Goal: Contribute content: Add original content to the website for others to see

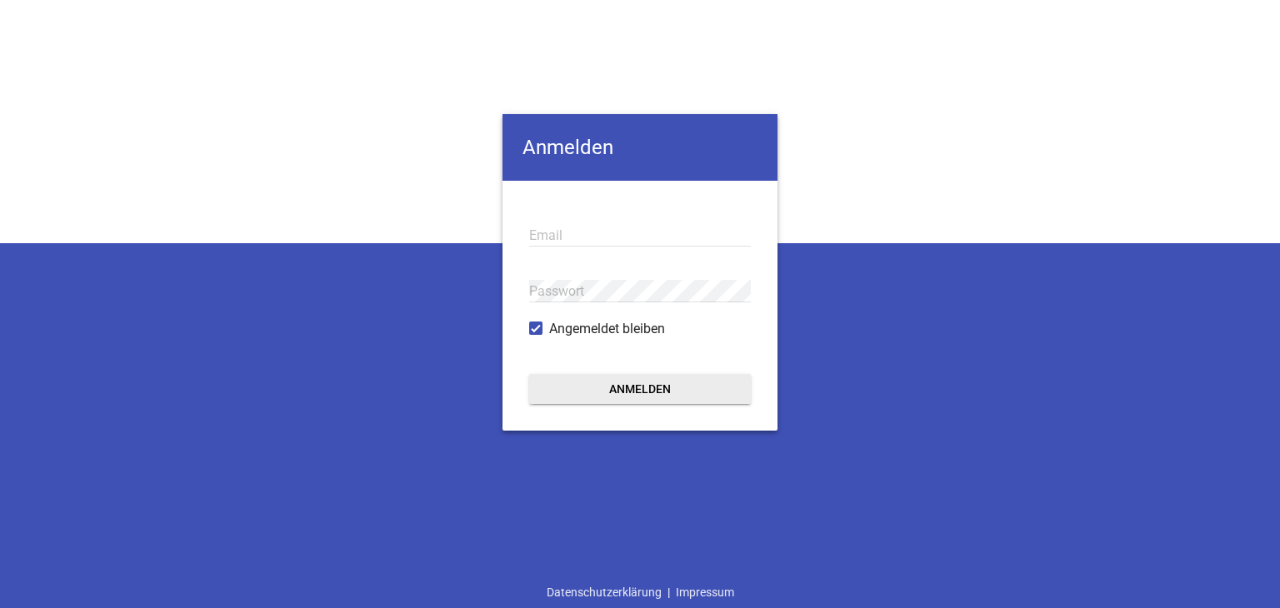
type input "[EMAIL_ADDRESS][PERSON_NAME][DOMAIN_NAME]"
click at [620, 385] on button "Anmelden" at bounding box center [640, 389] width 222 height 30
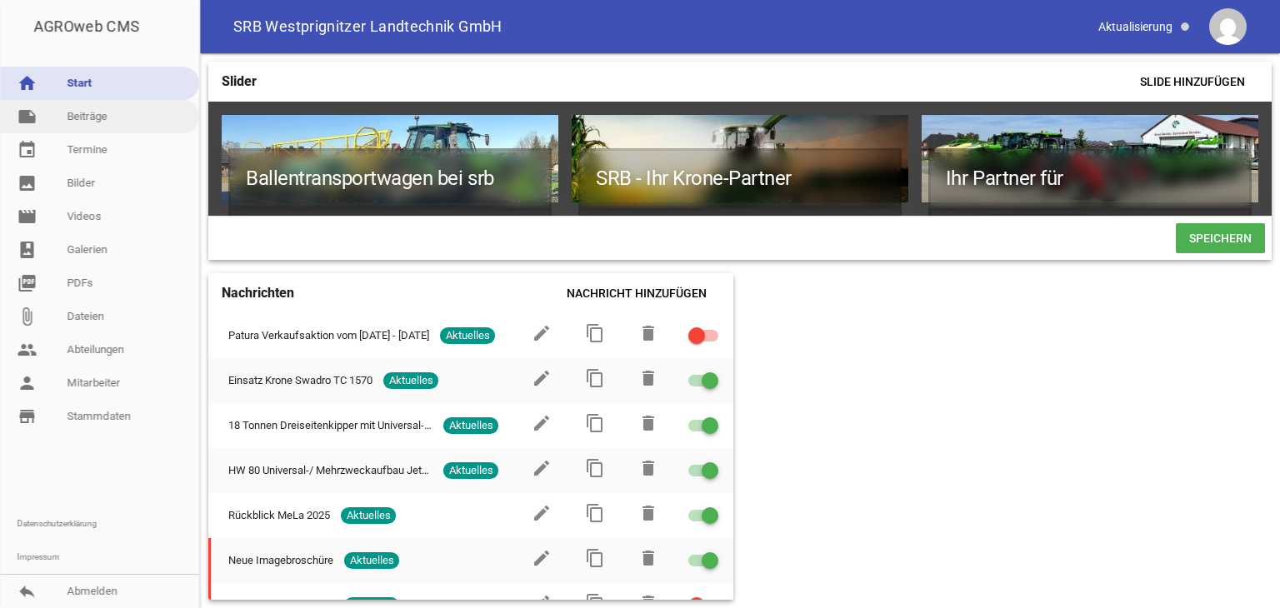
click at [85, 117] on link "note Beiträge" at bounding box center [99, 116] width 199 height 33
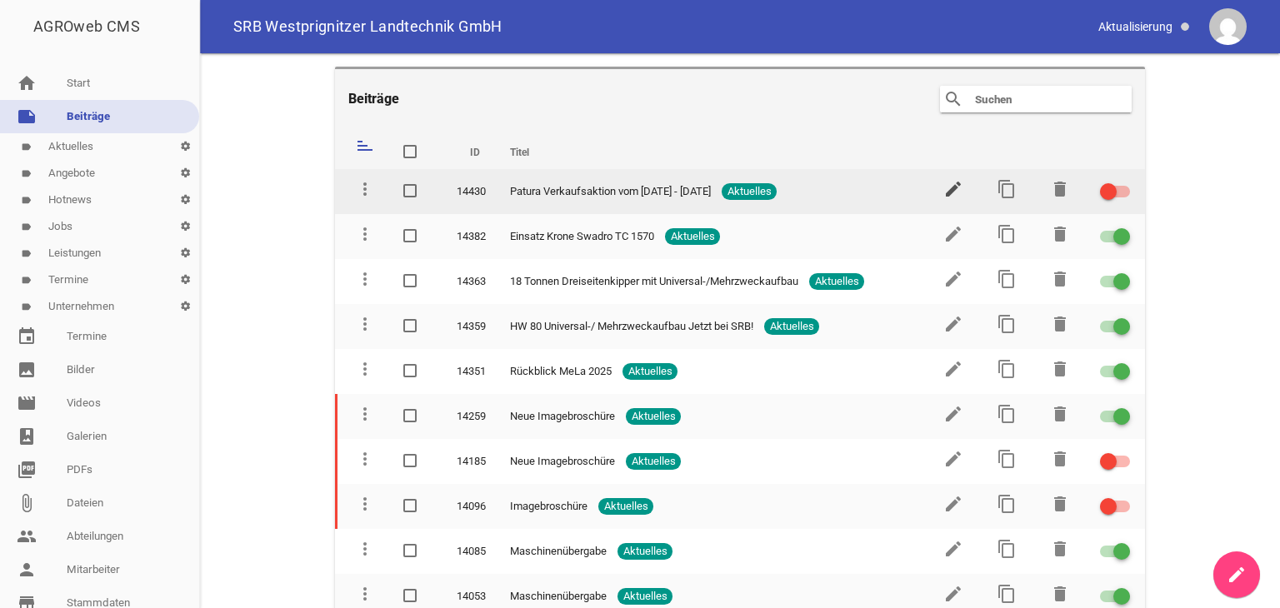
click at [947, 184] on icon "edit" at bounding box center [953, 189] width 20 height 20
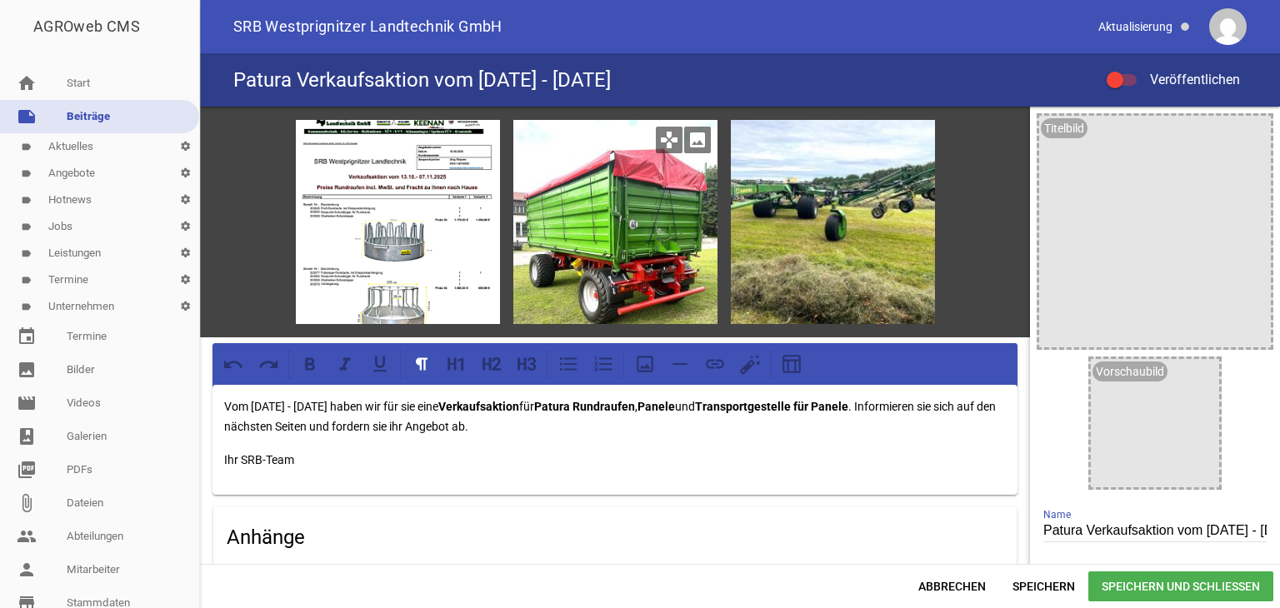
click at [694, 142] on icon "image" at bounding box center [697, 140] width 27 height 27
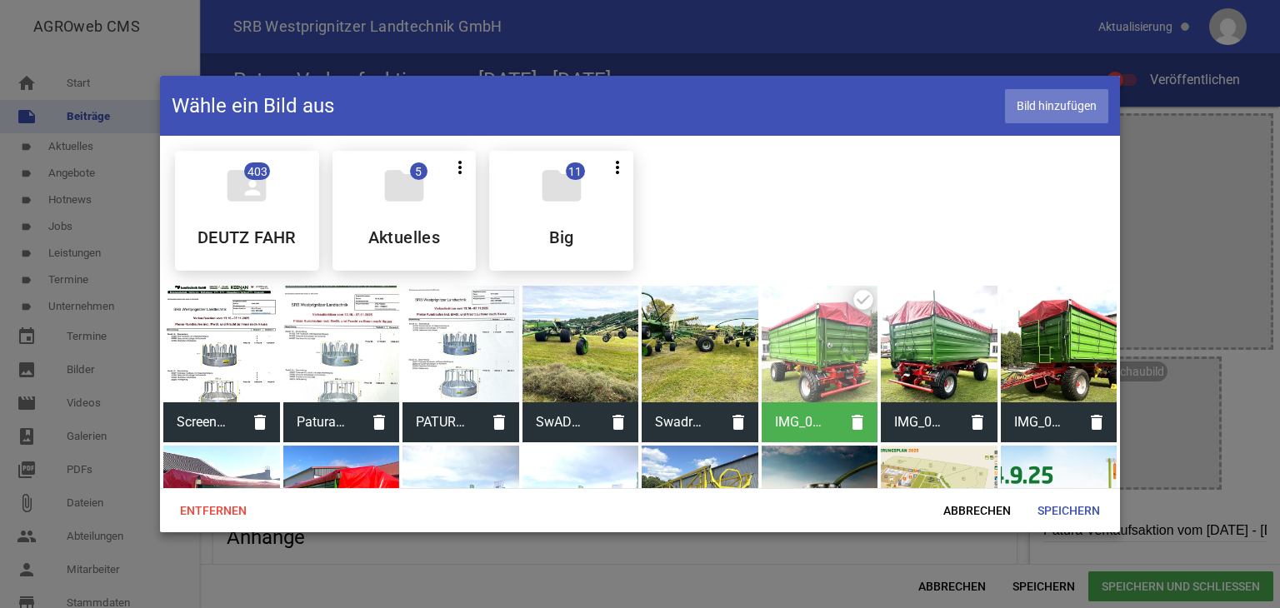
click at [1050, 104] on span "Bild hinzufügen" at bounding box center [1056, 106] width 103 height 34
click at [1058, 513] on span "Speichern" at bounding box center [1068, 511] width 89 height 30
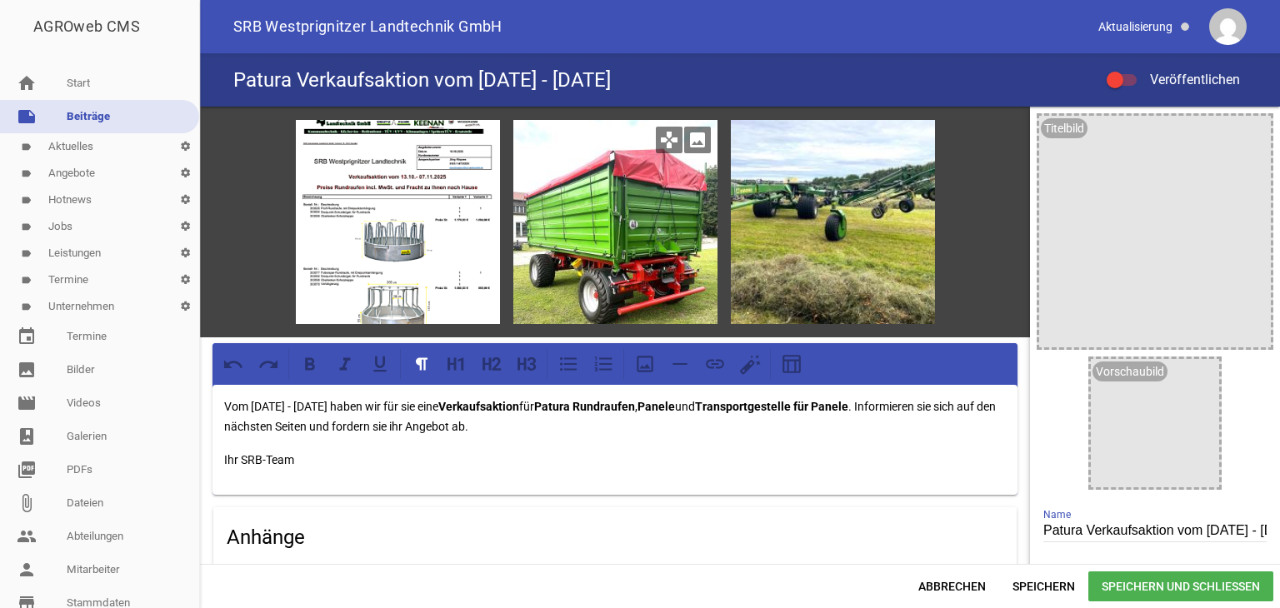
click at [698, 141] on icon "image" at bounding box center [697, 140] width 27 height 27
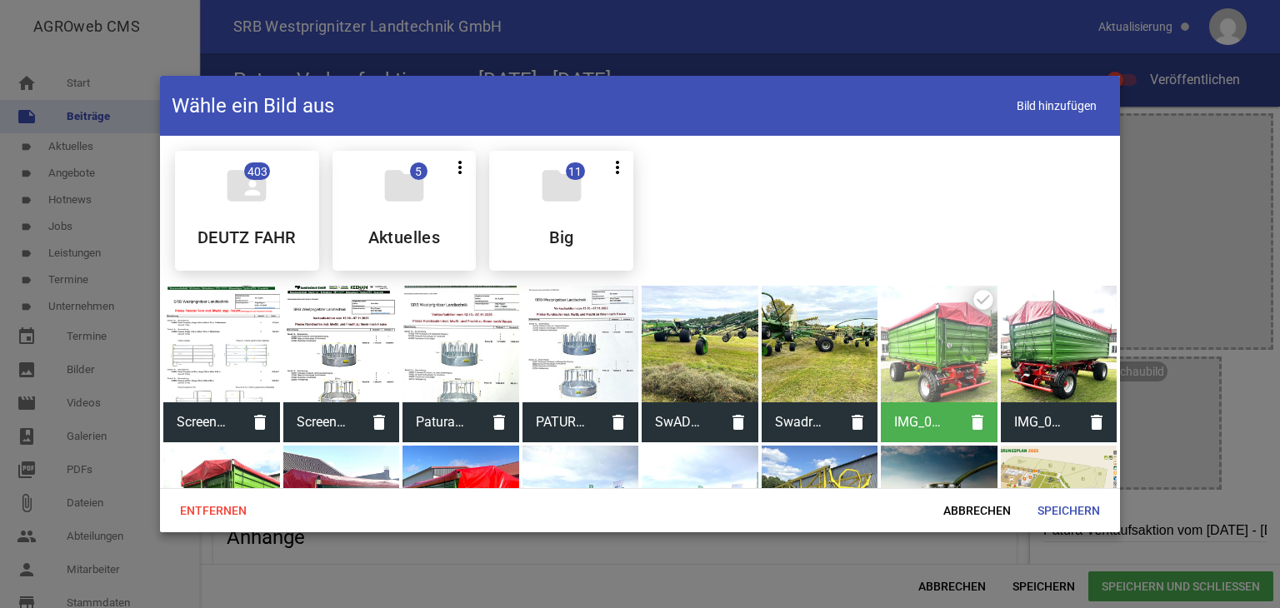
click at [228, 338] on div at bounding box center [221, 344] width 117 height 117
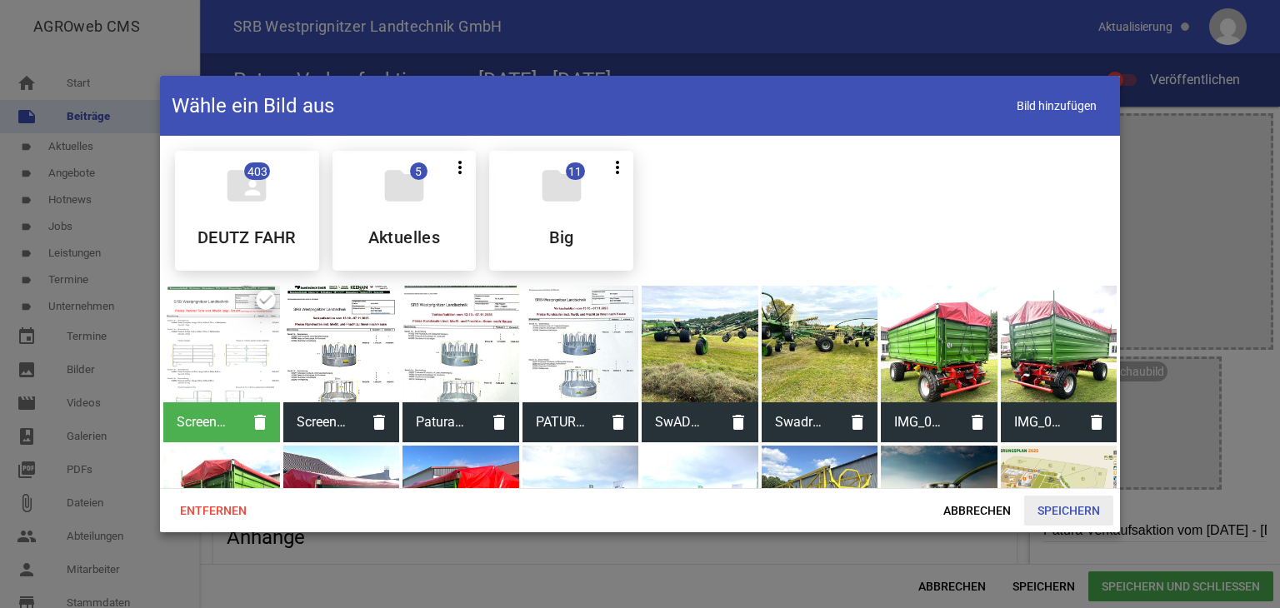
click at [1058, 514] on span "Speichern" at bounding box center [1068, 511] width 89 height 30
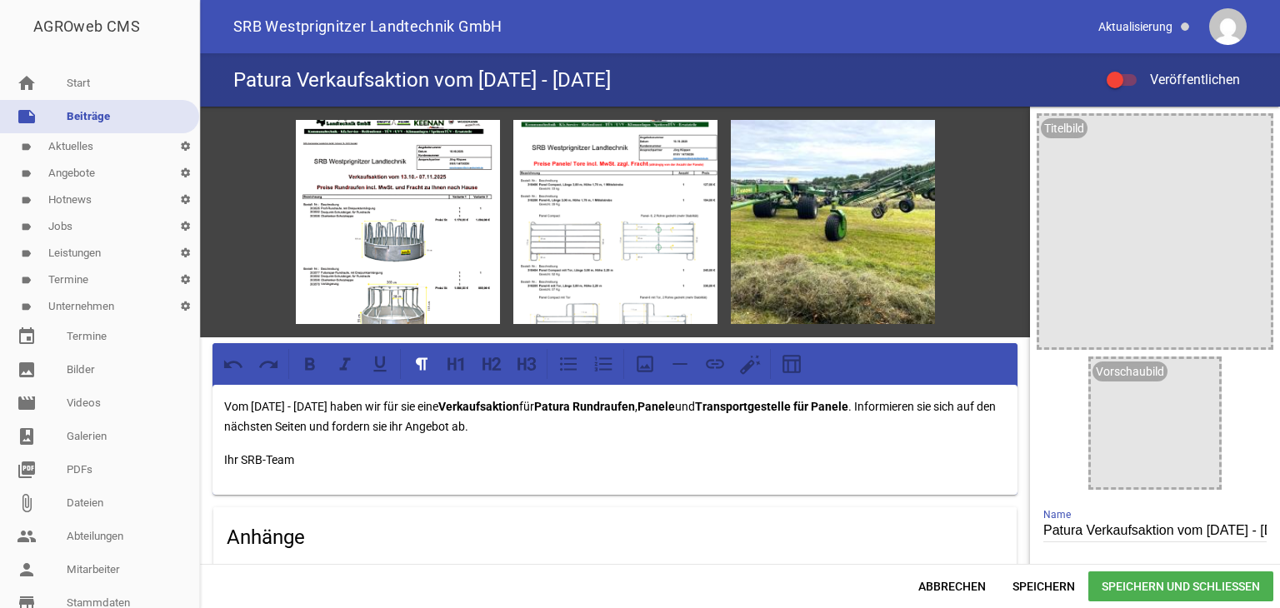
click at [1131, 76] on div at bounding box center [1122, 80] width 30 height 12
click at [1130, 70] on input "Veröffentlichen" at bounding box center [1130, 70] width 0 height 0
click at [1068, 584] on span "Speichern" at bounding box center [1043, 587] width 89 height 30
click at [907, 138] on icon "image" at bounding box center [915, 140] width 27 height 27
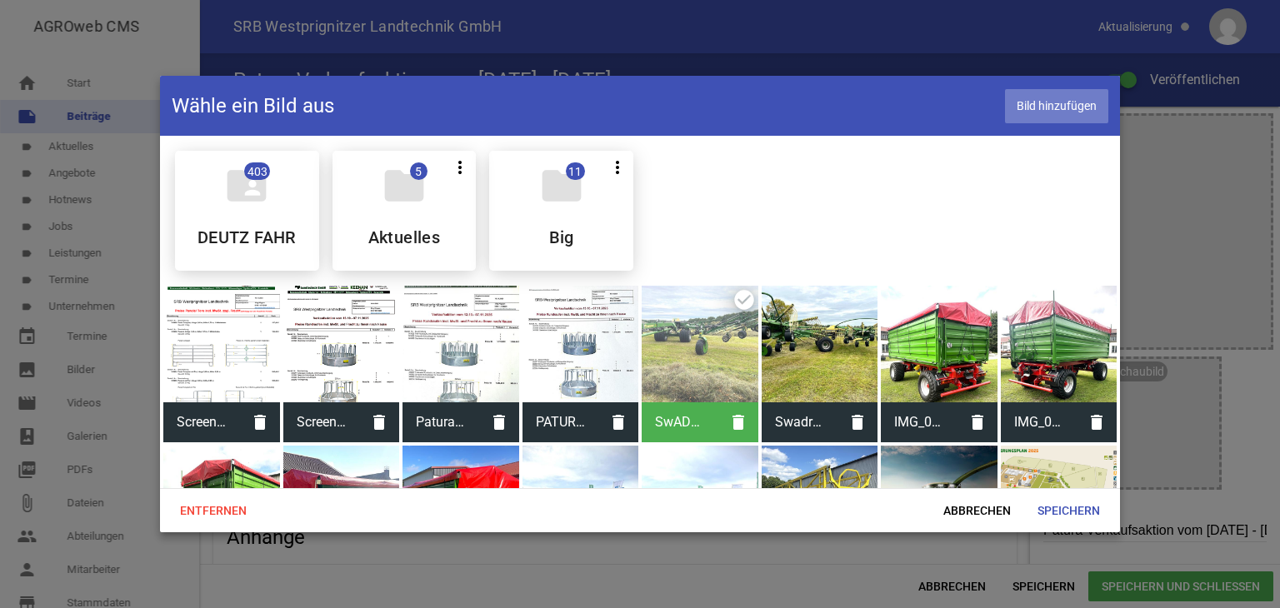
click at [1023, 104] on span "Bild hinzufügen" at bounding box center [1056, 106] width 103 height 34
click at [1073, 509] on span "Speichern" at bounding box center [1068, 511] width 89 height 30
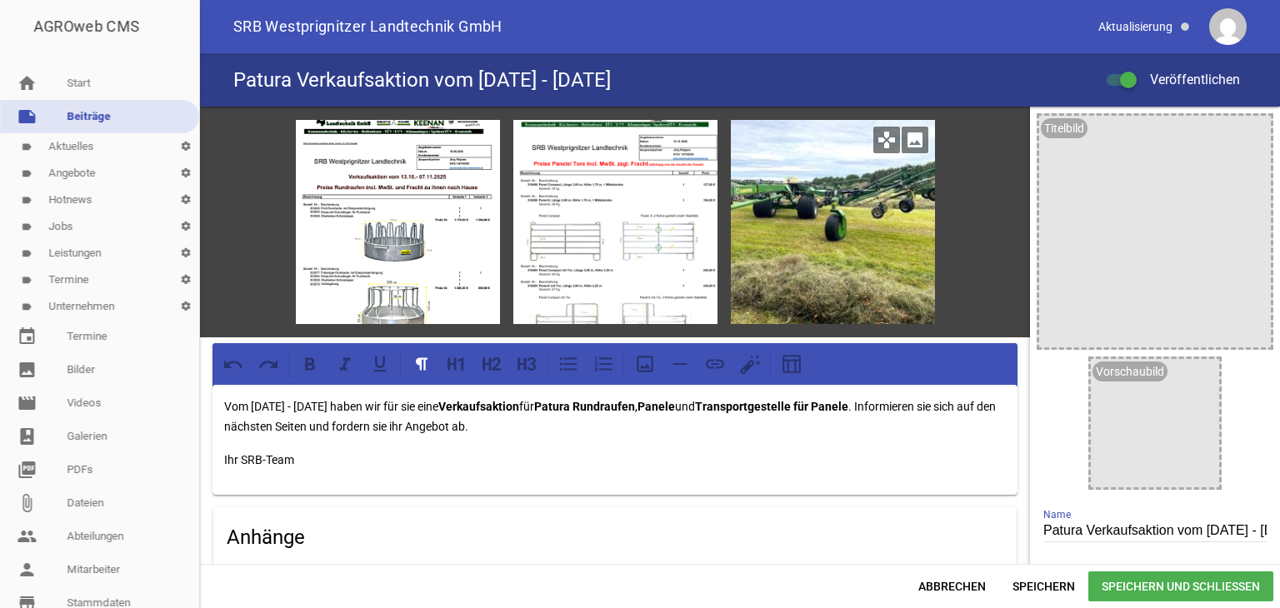
click at [904, 141] on icon "image" at bounding box center [915, 140] width 27 height 27
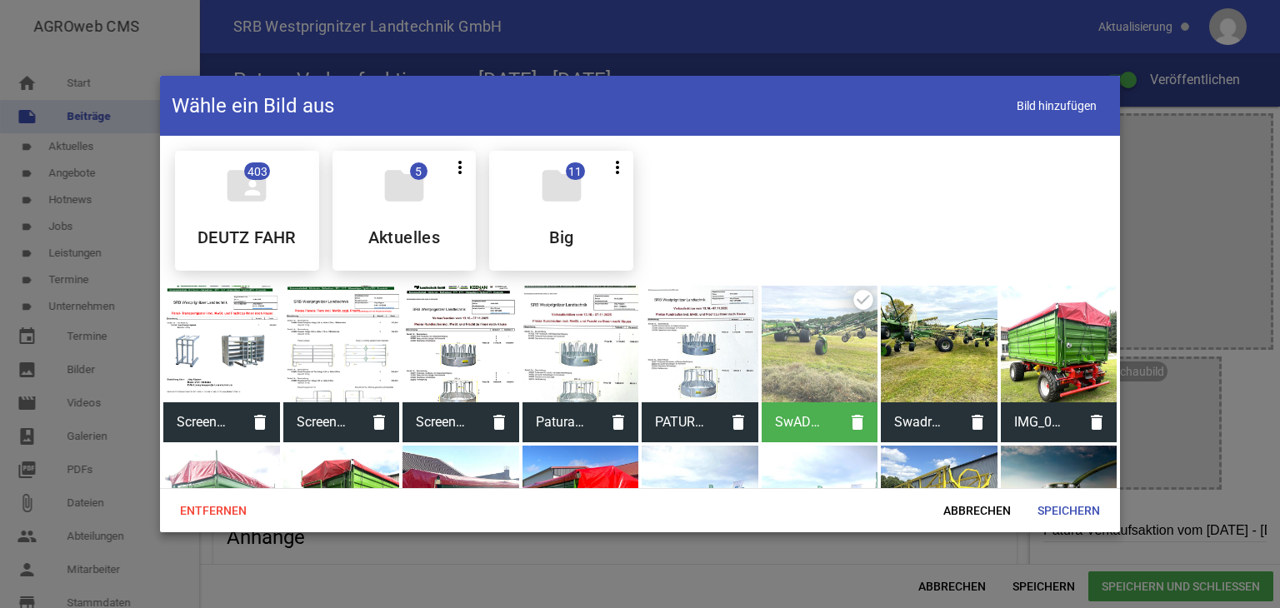
click at [238, 351] on div at bounding box center [221, 344] width 117 height 117
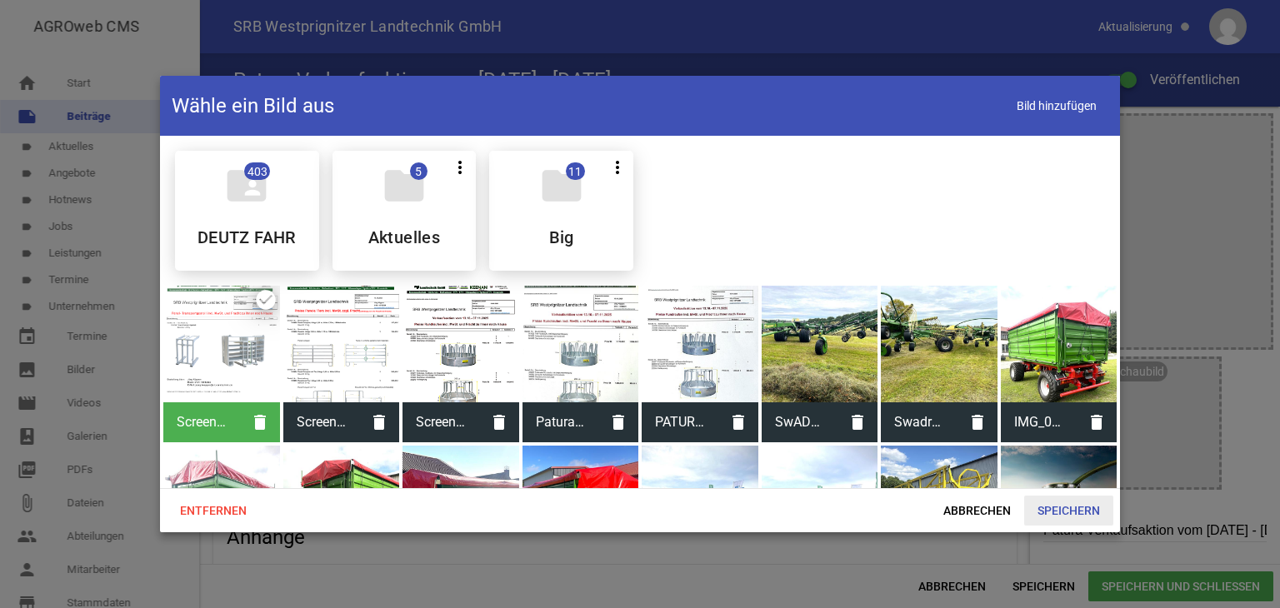
click at [1047, 508] on span "Speichern" at bounding box center [1068, 511] width 89 height 30
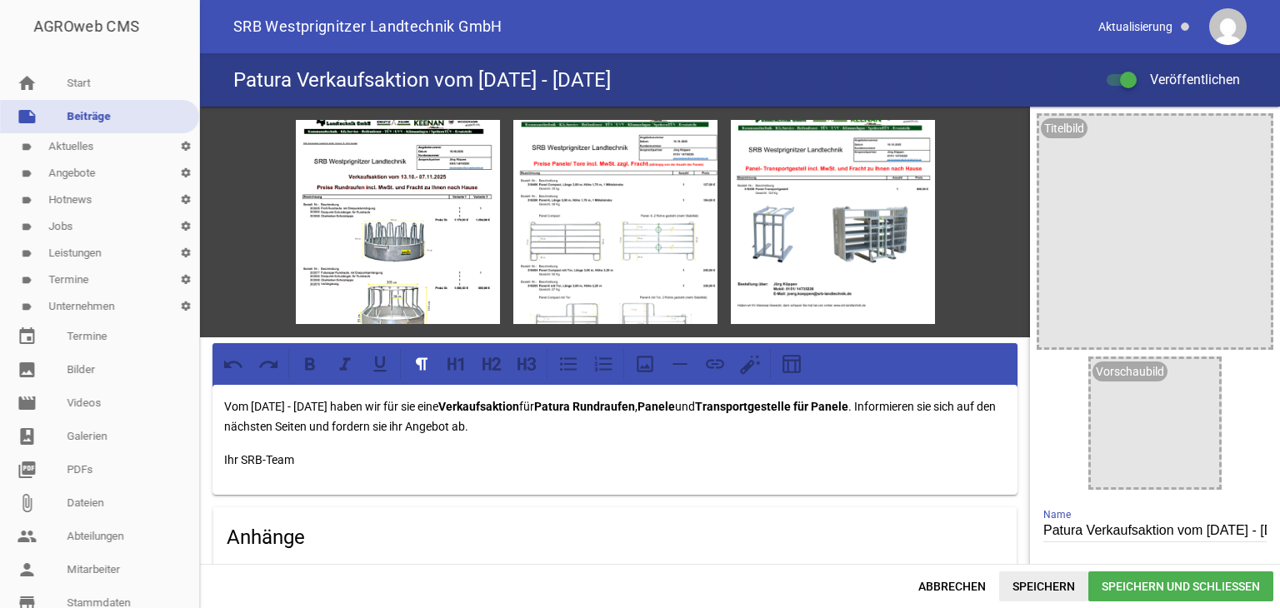
click at [1017, 581] on span "Speichern" at bounding box center [1043, 587] width 89 height 30
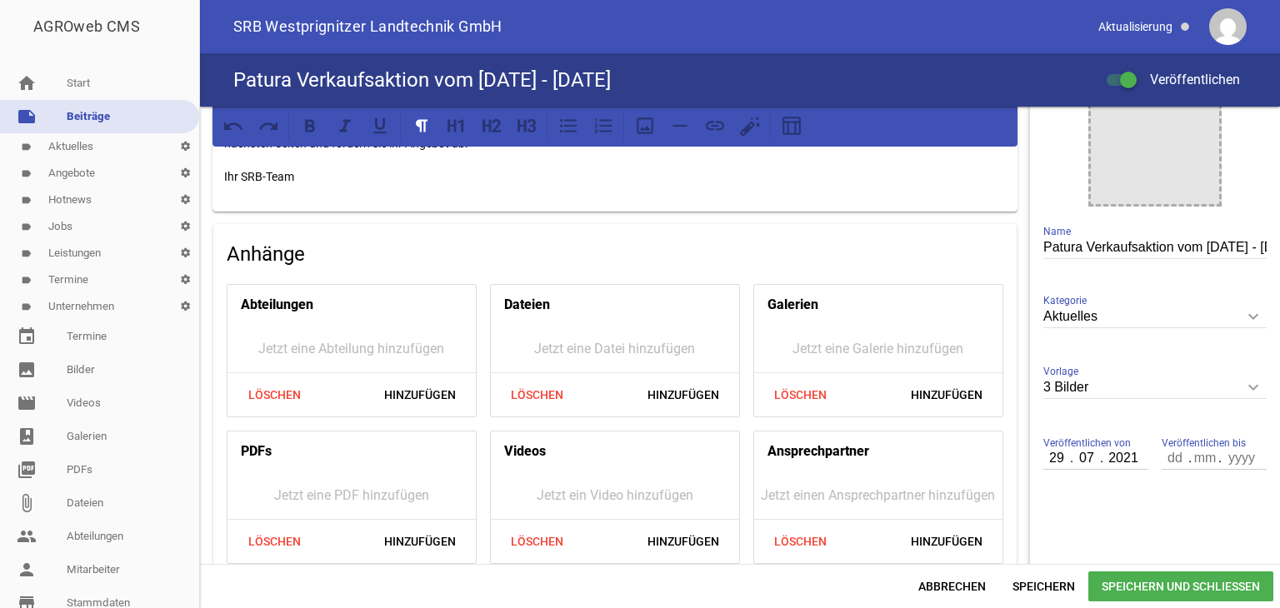
scroll to position [301, 0]
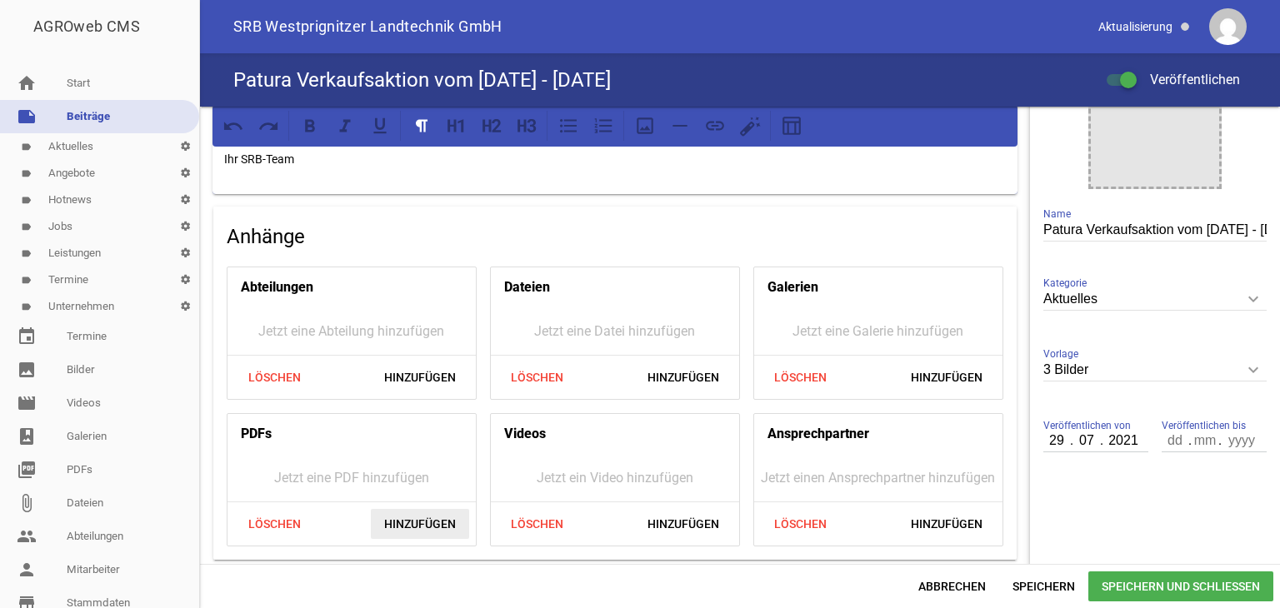
click at [403, 519] on span "Hinzufügen" at bounding box center [420, 524] width 98 height 30
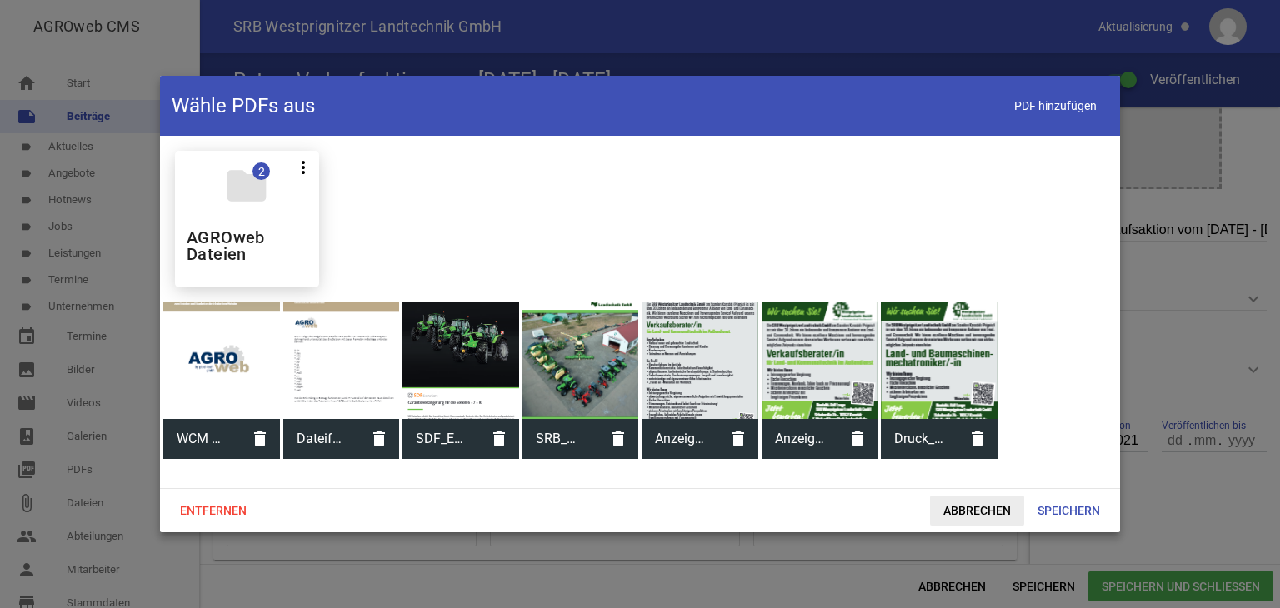
click at [987, 511] on span "Abbrechen" at bounding box center [977, 511] width 94 height 30
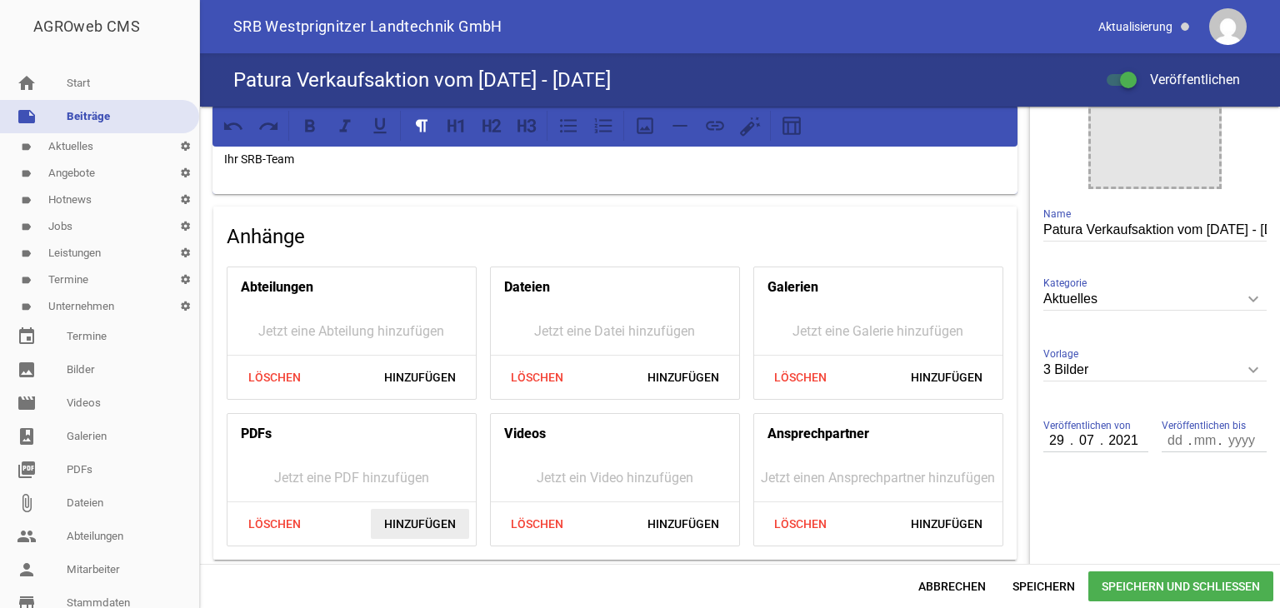
click at [384, 521] on span "Hinzufügen" at bounding box center [420, 524] width 98 height 30
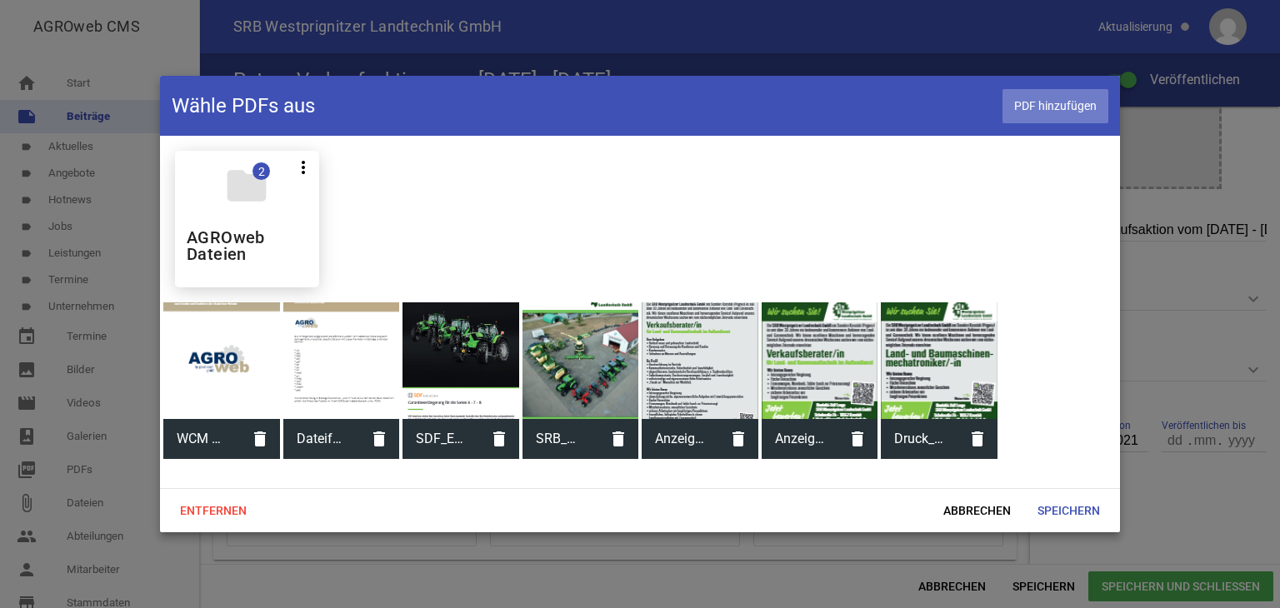
click at [1023, 110] on span "PDF hinzufügen" at bounding box center [1056, 106] width 106 height 34
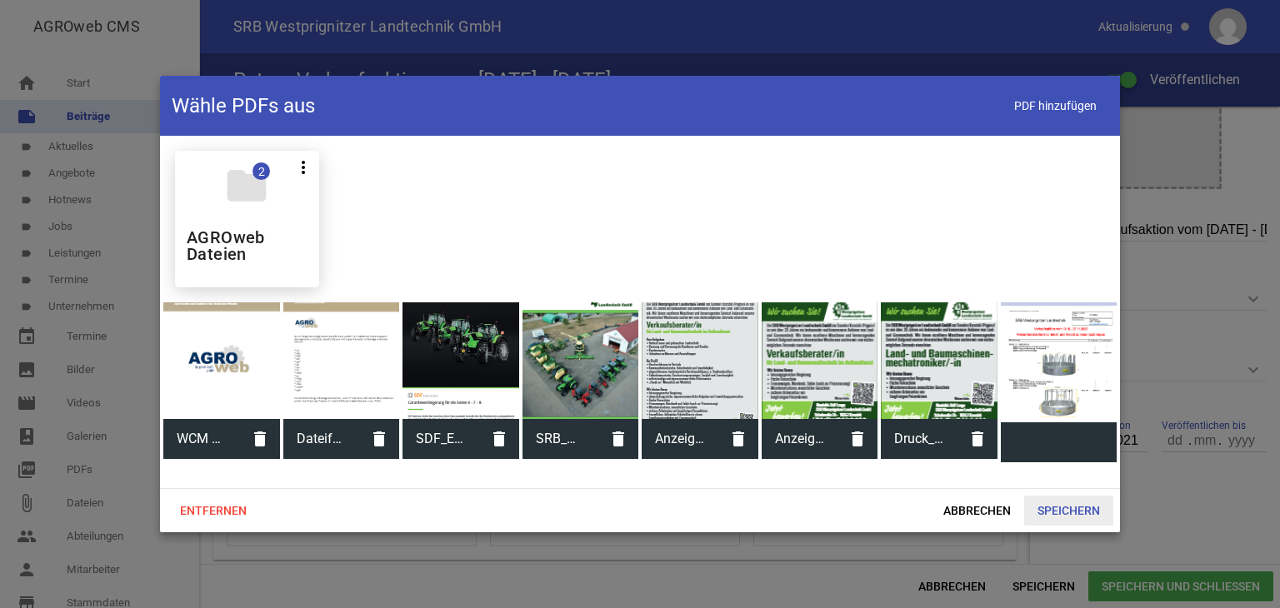
click at [1069, 511] on span "Speichern" at bounding box center [1068, 511] width 89 height 30
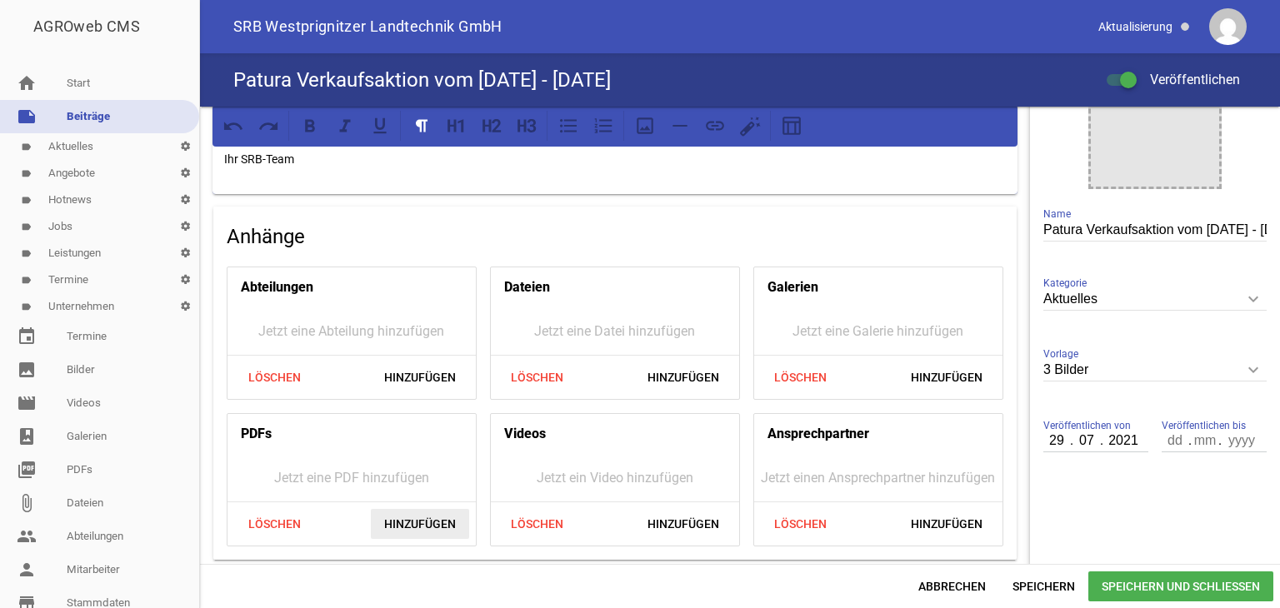
click at [407, 527] on span "Hinzufügen" at bounding box center [420, 524] width 98 height 30
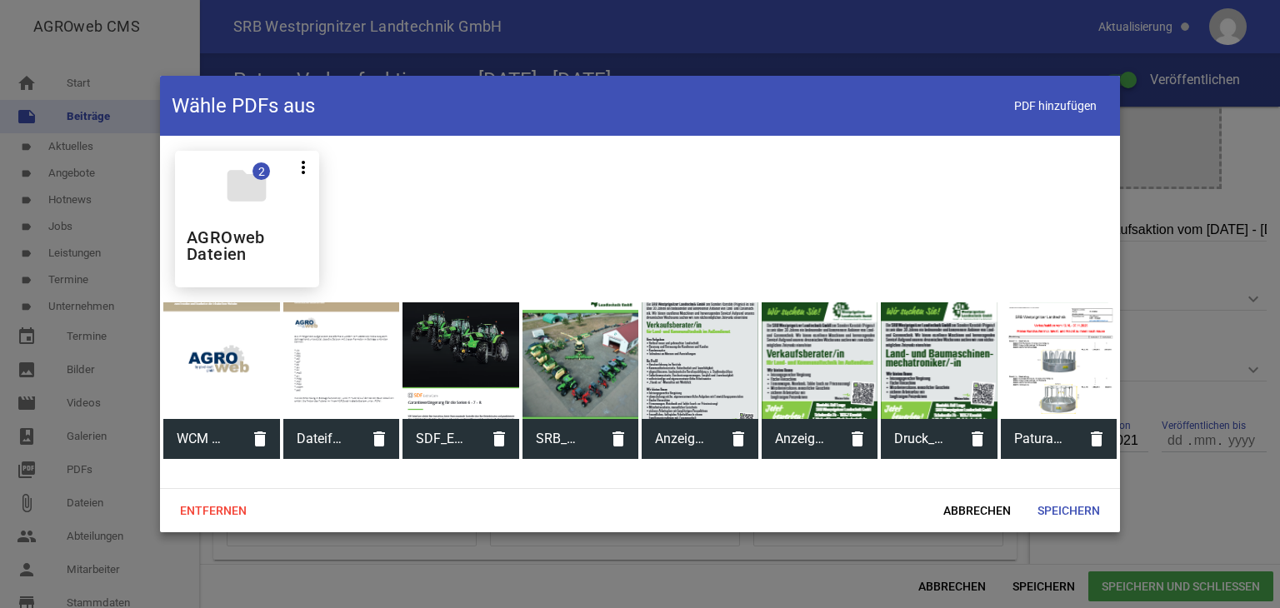
click at [1070, 403] on div at bounding box center [1059, 361] width 117 height 117
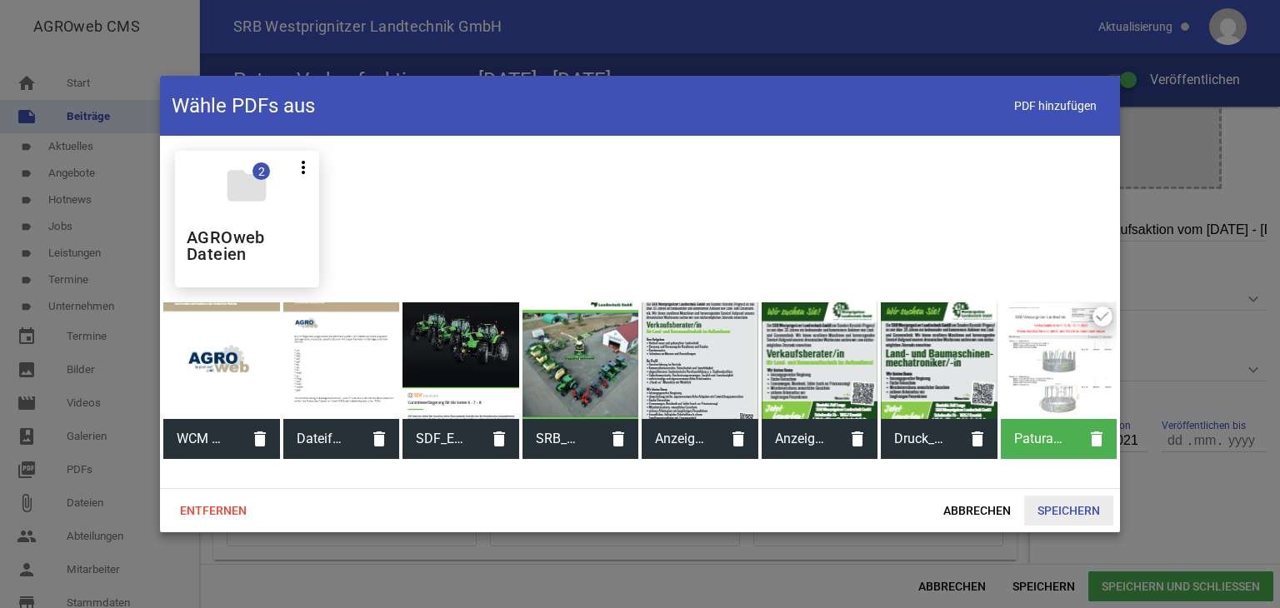
click at [1058, 506] on span "Speichern" at bounding box center [1068, 511] width 89 height 30
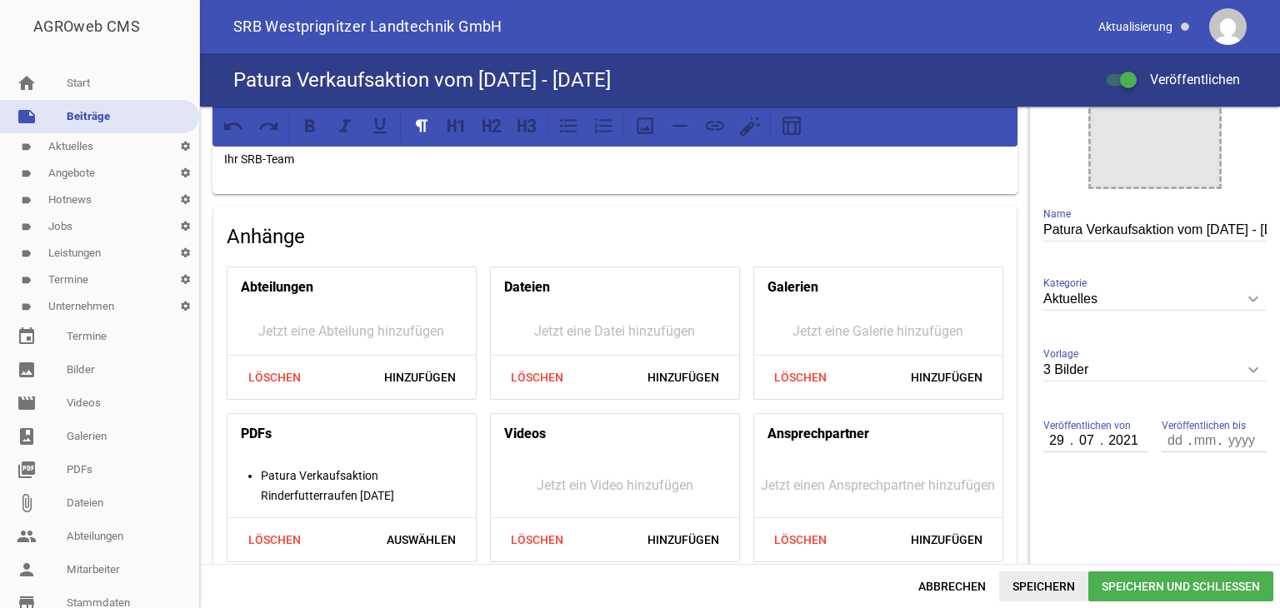
click at [1035, 588] on span "Speichern" at bounding box center [1043, 587] width 89 height 30
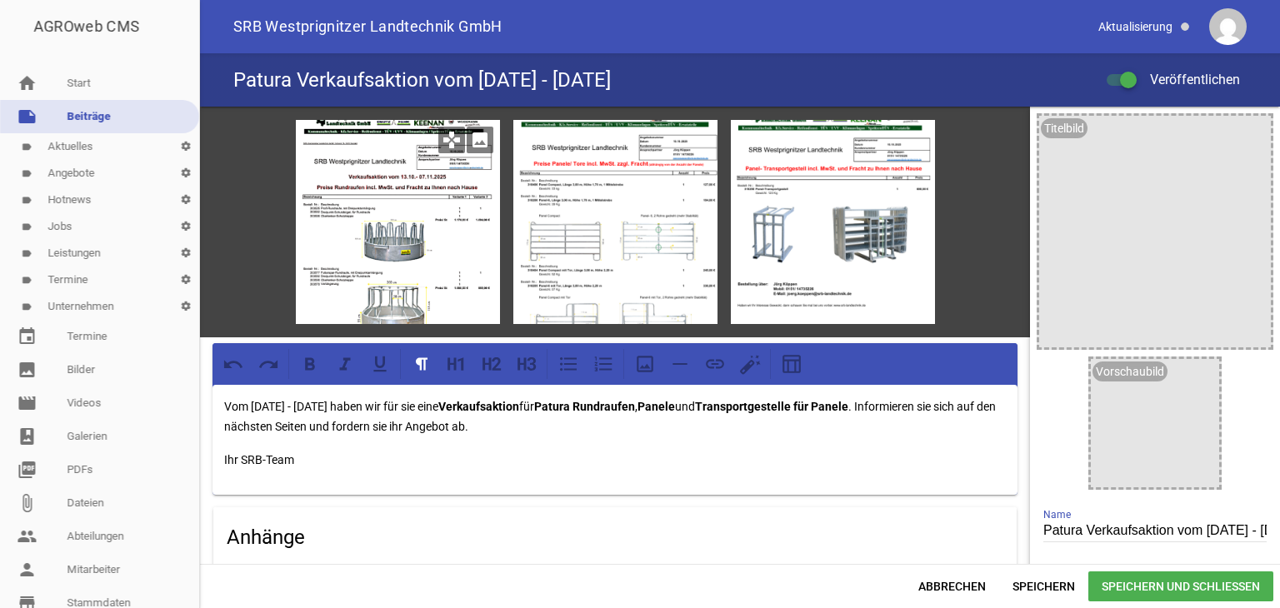
click at [453, 141] on icon "games" at bounding box center [451, 140] width 27 height 27
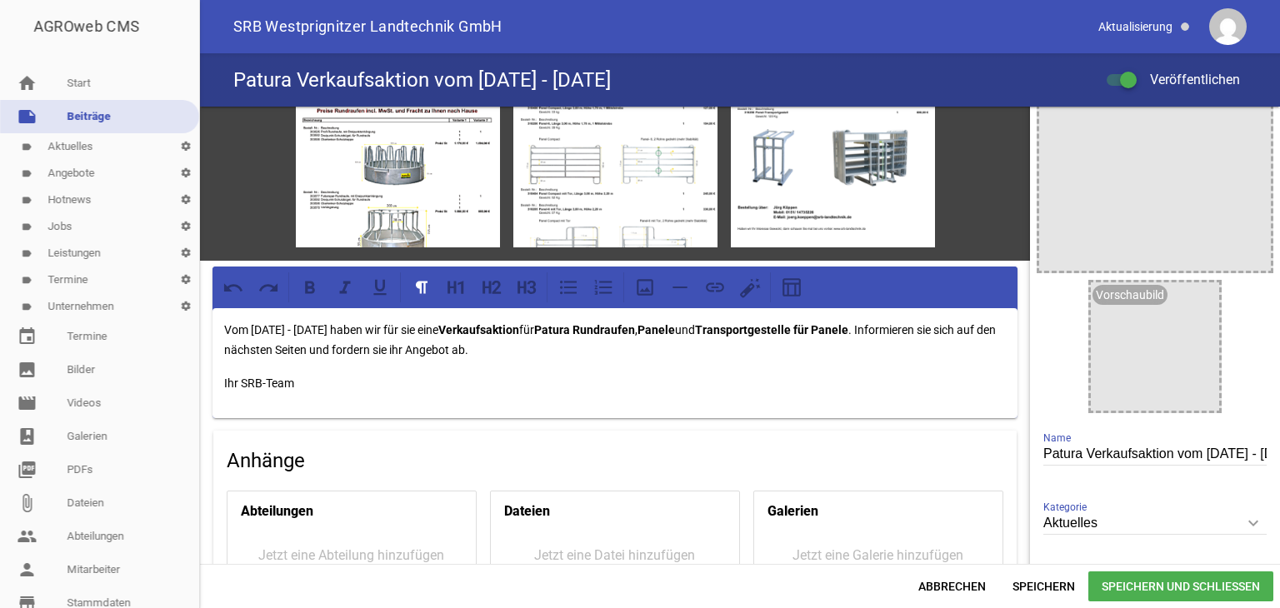
scroll to position [167, 0]
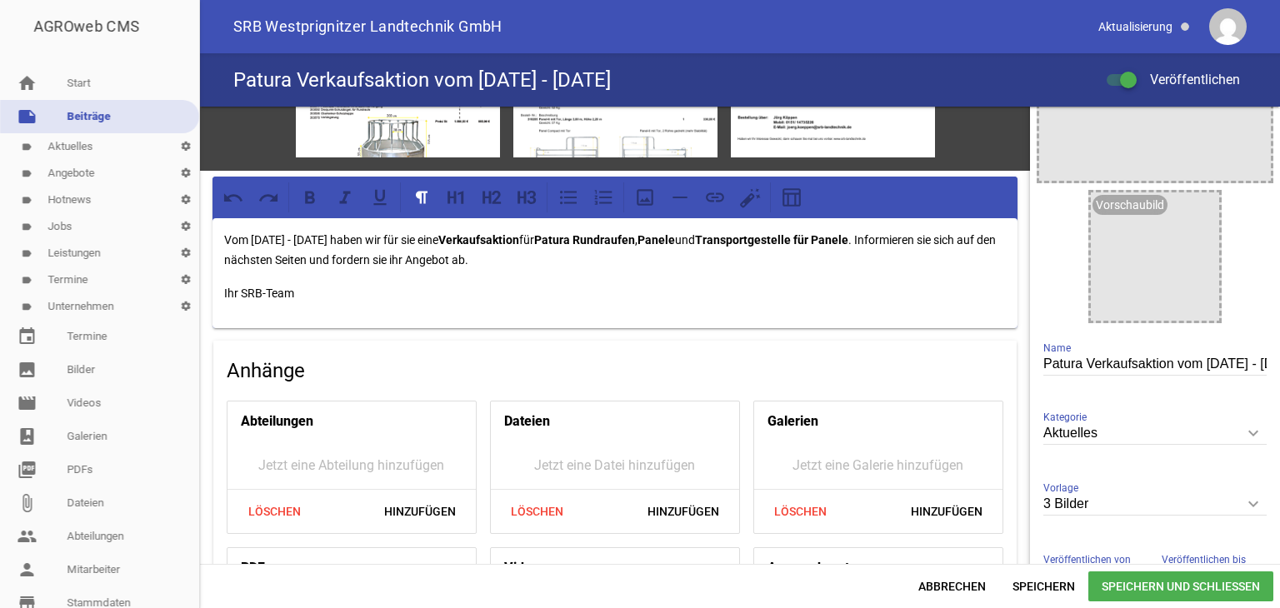
click at [1248, 502] on icon "keyboard_arrow_down" at bounding box center [1253, 504] width 27 height 27
click at [1248, 502] on input "3 Bilder" at bounding box center [1154, 504] width 223 height 23
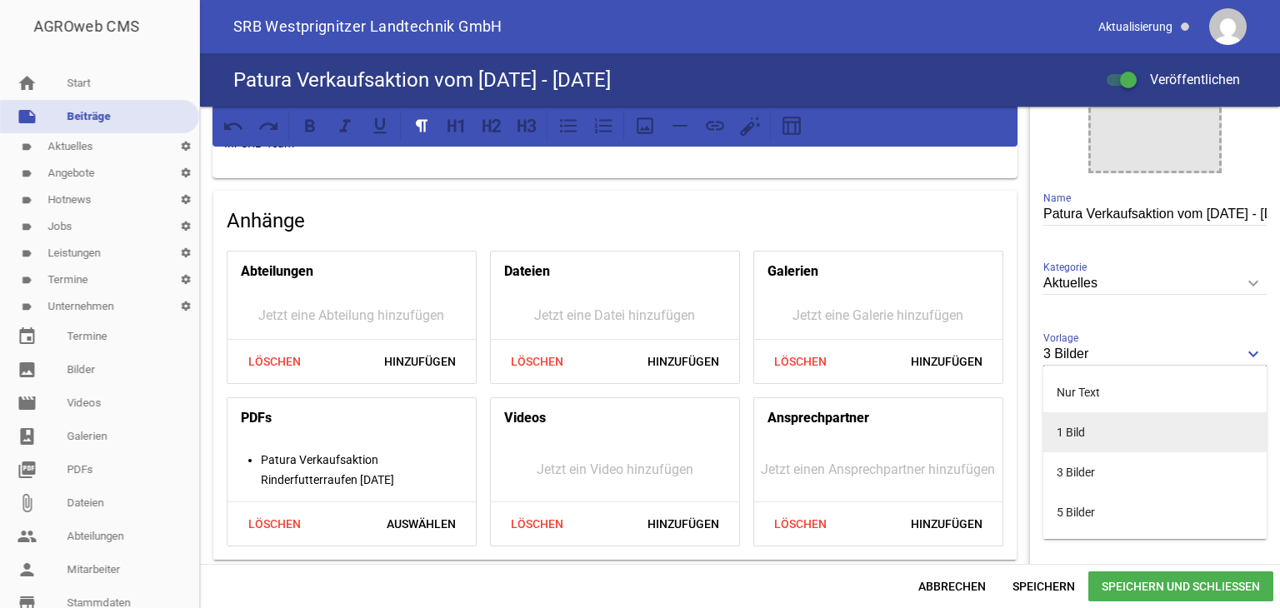
click at [1065, 429] on li "1 Bild" at bounding box center [1154, 433] width 223 height 40
type input "1 Bild"
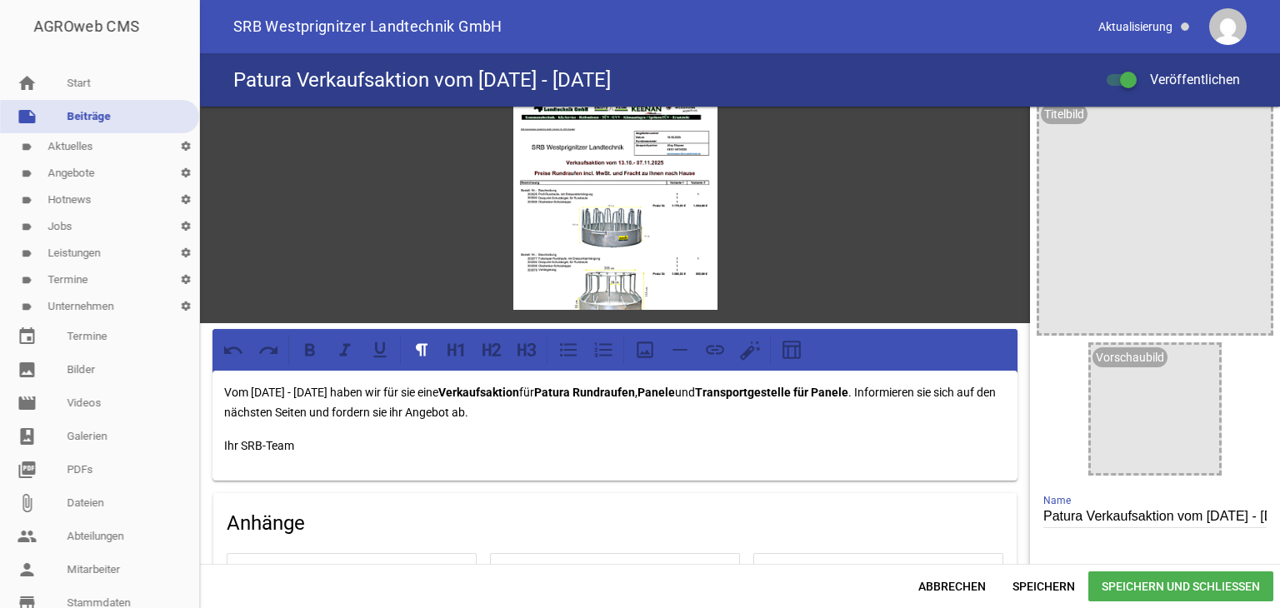
scroll to position [0, 0]
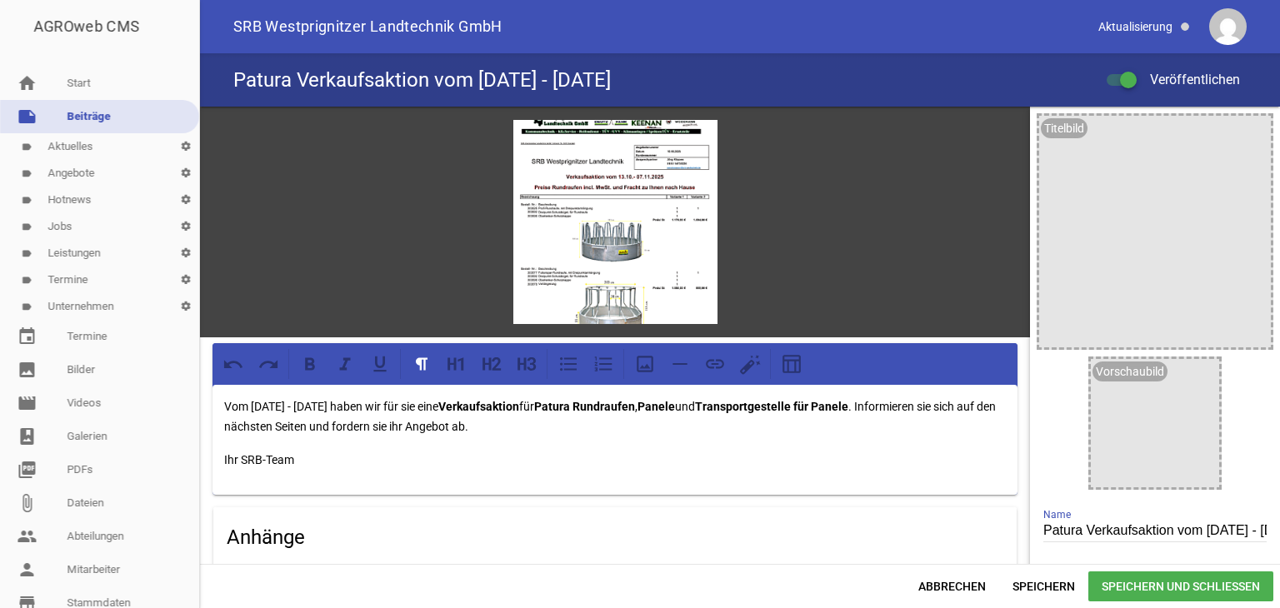
click at [348, 423] on p "Vom 13.10.25 - 07.11.25 haben wir für sie eine Verkaufsaktion für Patura Rundra…" at bounding box center [615, 417] width 782 height 40
click at [348, 418] on p "Vom 13.10.25 - 07.11.25 haben wir für sie eine Verkaufsaktion für Patura Rundra…" at bounding box center [615, 417] width 782 height 40
click at [358, 424] on p "Vom 13.10.25 - 07.11.25 haben wir für sie eine Verkaufsaktion für Patura Rundra…" at bounding box center [615, 417] width 782 height 40
click at [437, 423] on p "Vom 13.10.25 - 07.11.25 haben wir für sie eine Verkaufsaktion für Patura Rundra…" at bounding box center [615, 417] width 782 height 40
click at [1027, 586] on span "Speichern" at bounding box center [1043, 587] width 89 height 30
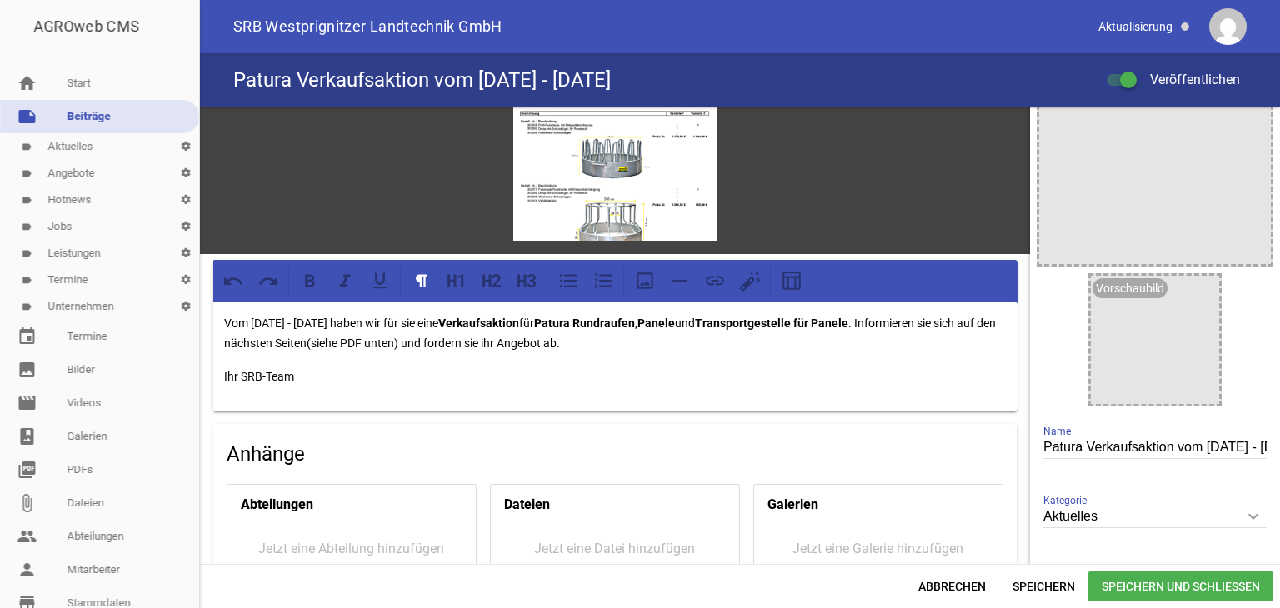
scroll to position [167, 0]
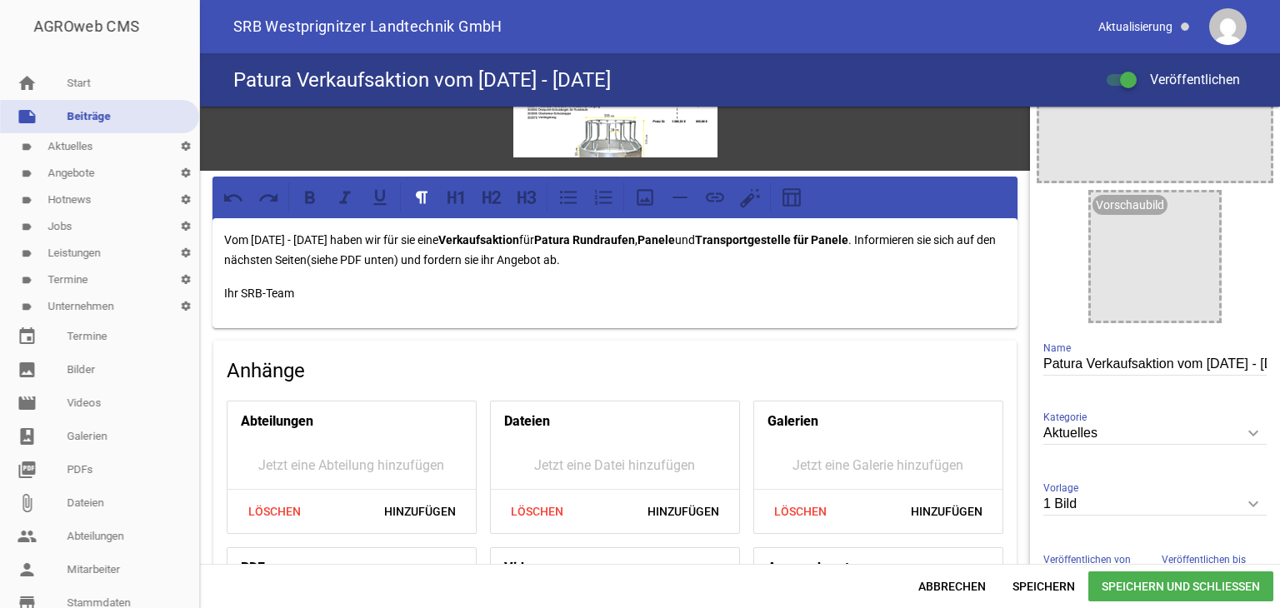
click at [1241, 503] on icon "keyboard_arrow_down" at bounding box center [1253, 504] width 27 height 27
click at [1241, 503] on input "1 Bild" at bounding box center [1154, 504] width 223 height 23
click at [1090, 543] on li "Nur Text" at bounding box center [1154, 543] width 223 height 40
type input "Nur Text"
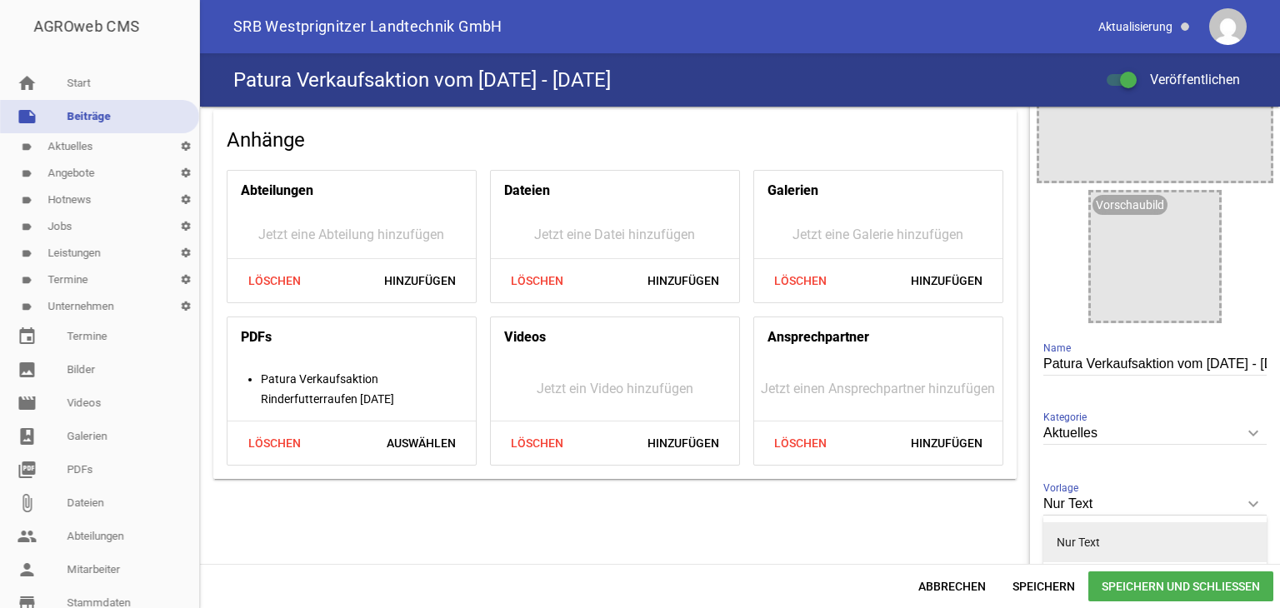
scroll to position [0, 0]
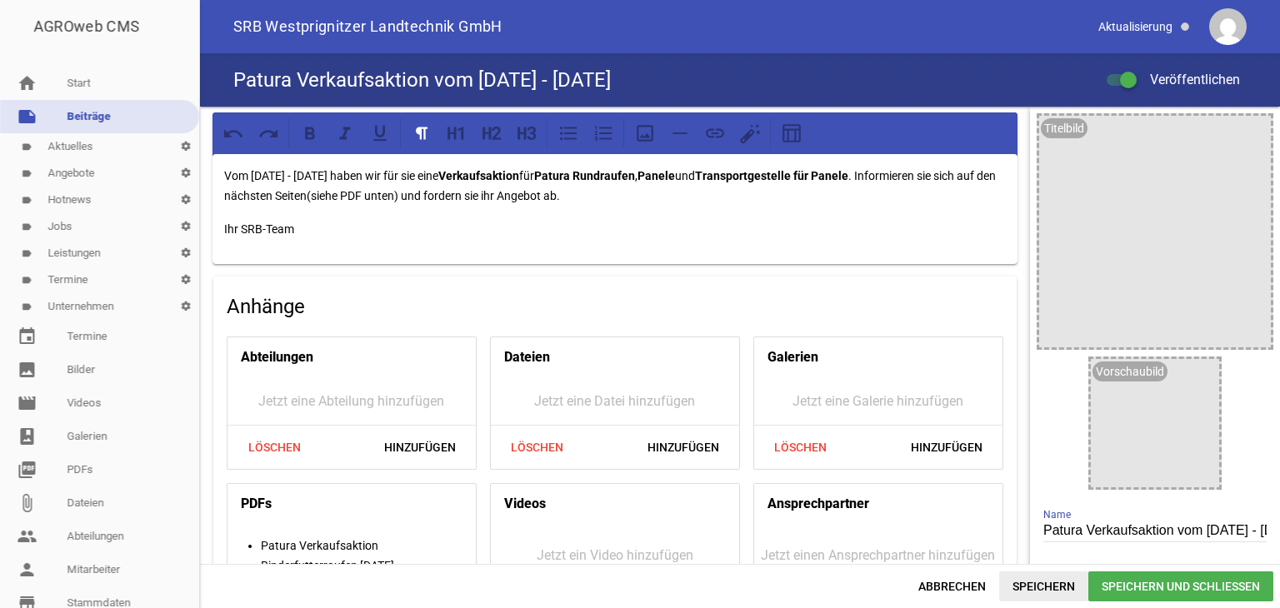
click at [1043, 589] on span "Speichern" at bounding box center [1043, 587] width 89 height 30
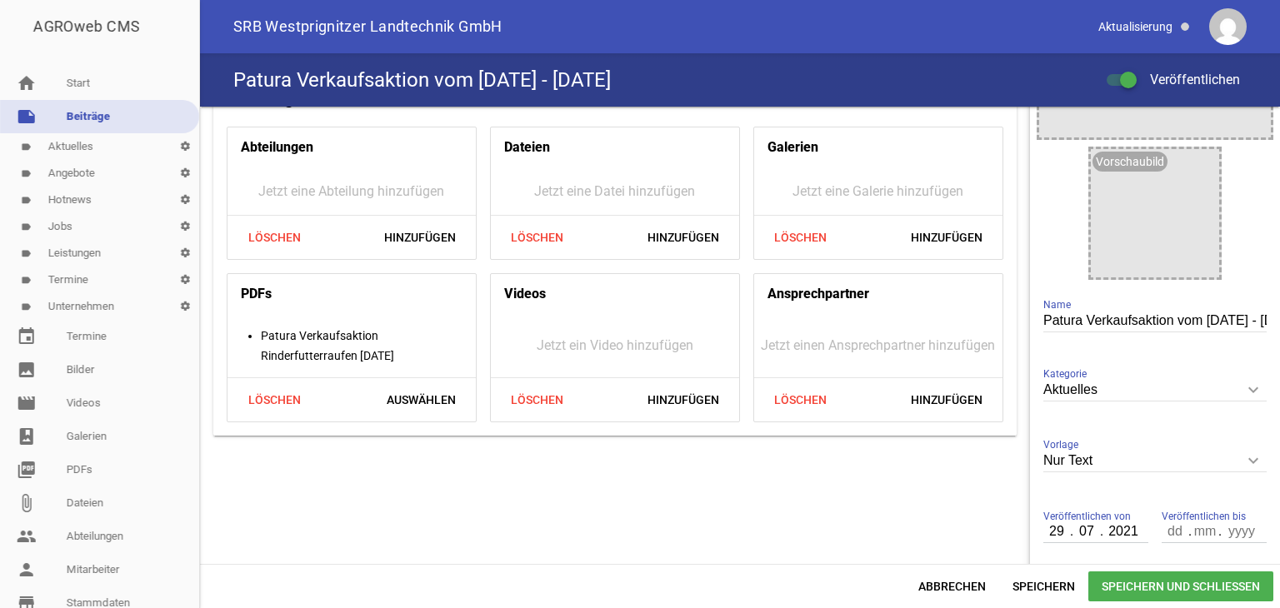
scroll to position [250, 0]
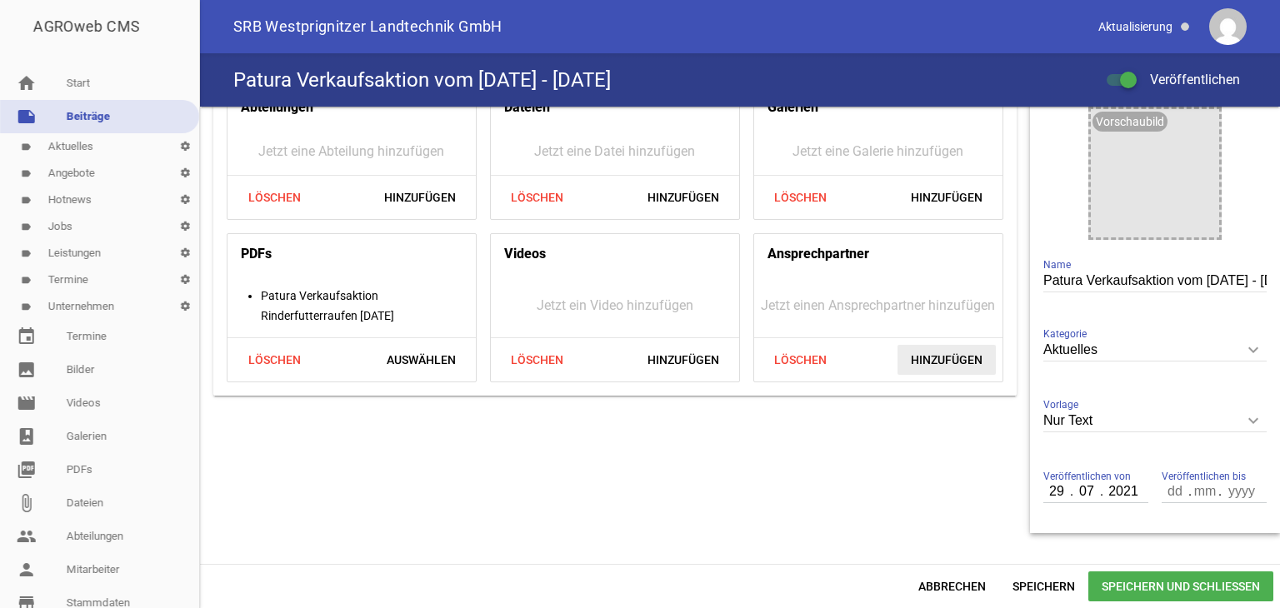
click at [939, 361] on span "Hinzufügen" at bounding box center [947, 360] width 98 height 30
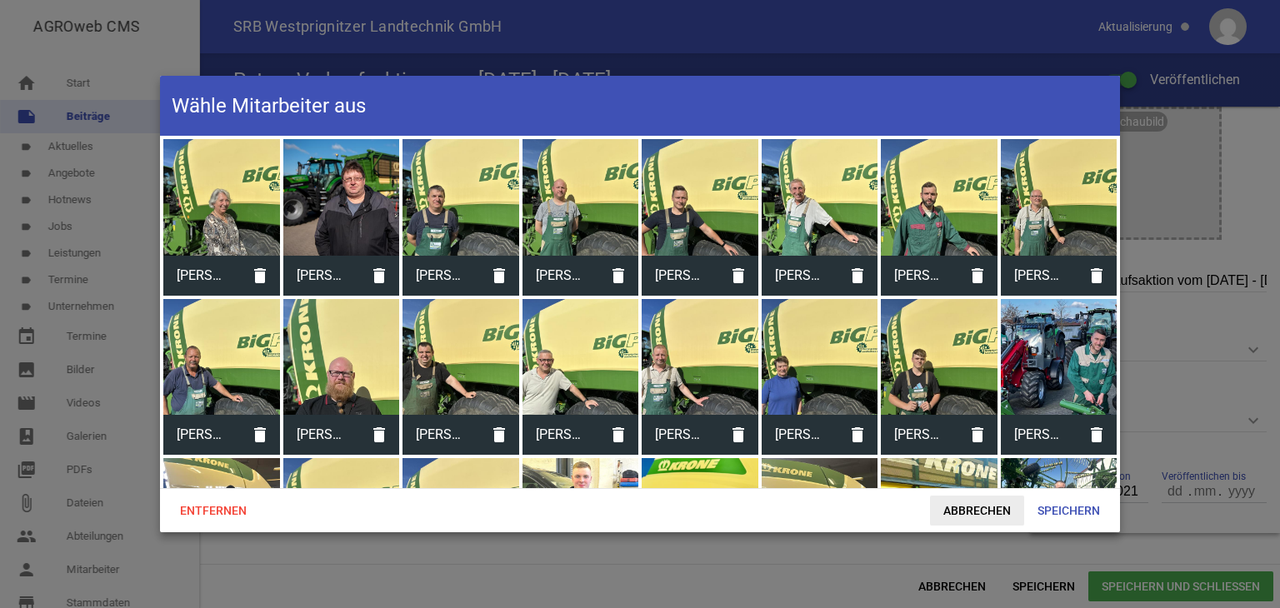
click at [981, 506] on span "Abbrechen" at bounding box center [977, 511] width 94 height 30
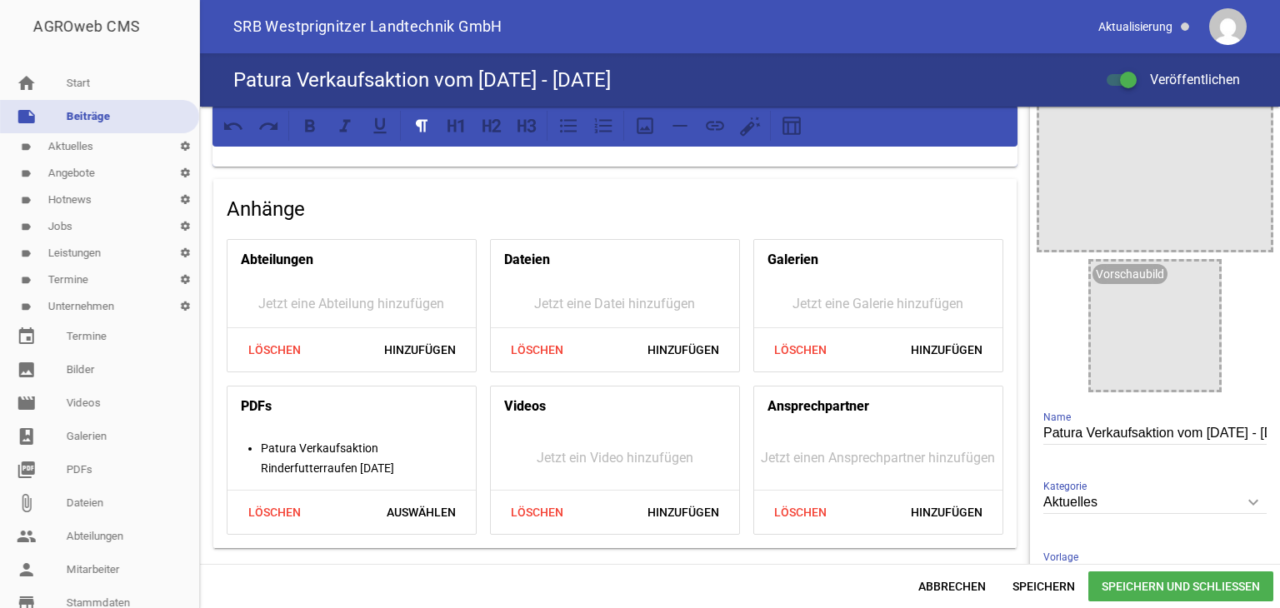
scroll to position [0, 0]
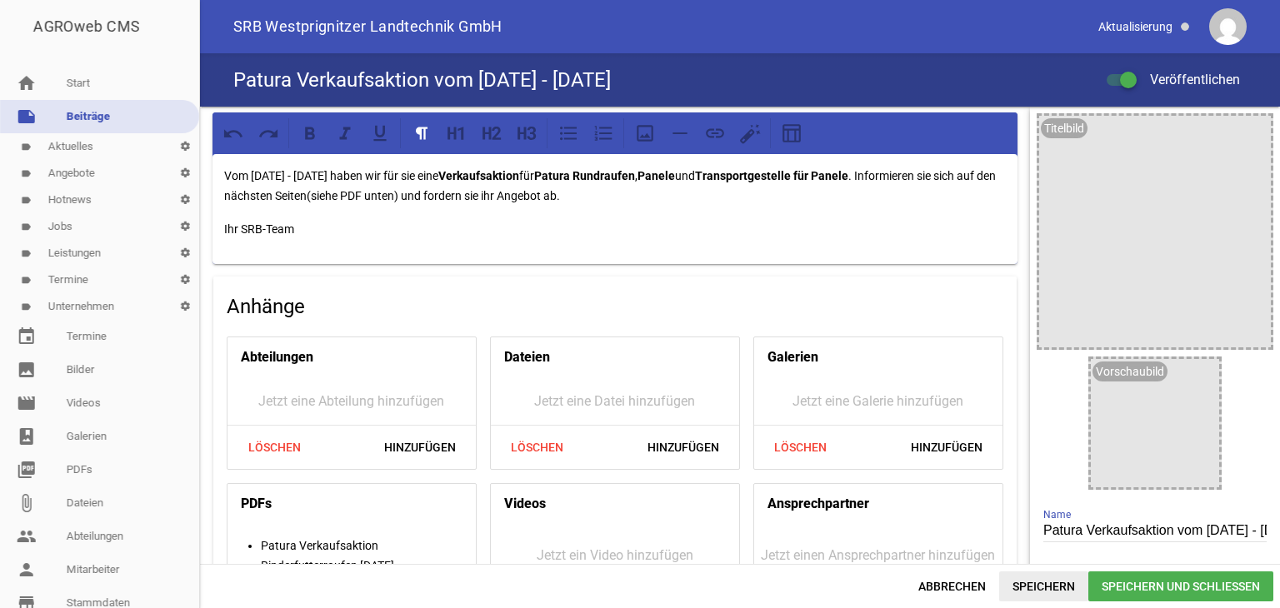
click at [1023, 584] on span "Speichern" at bounding box center [1043, 587] width 89 height 30
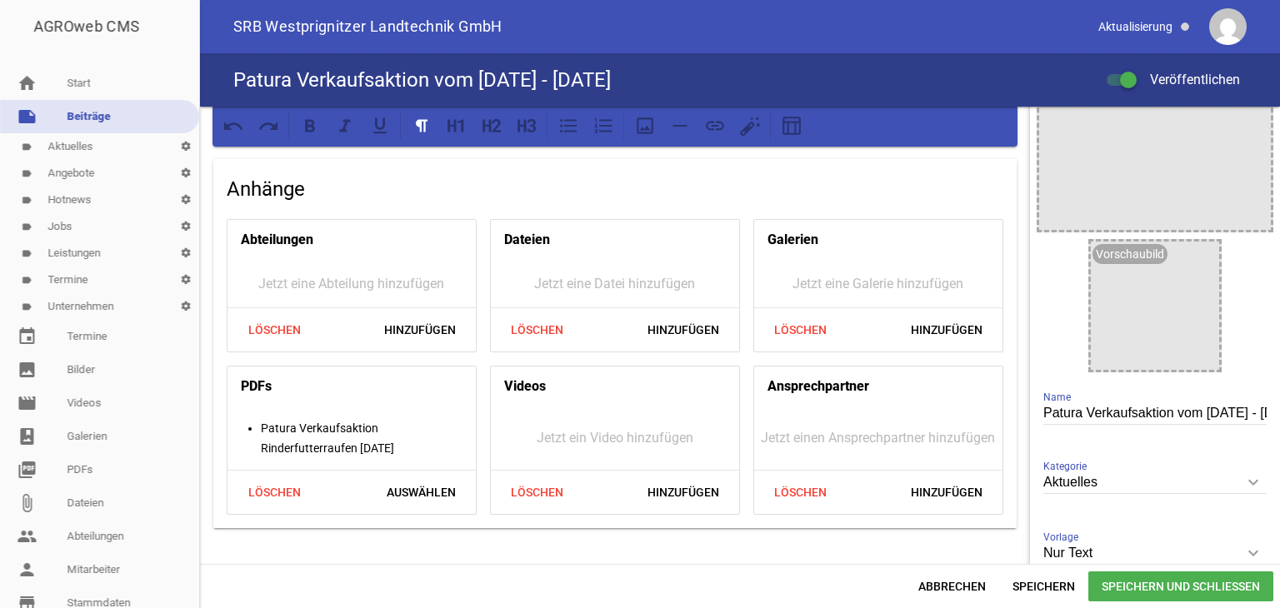
scroll to position [292, 0]
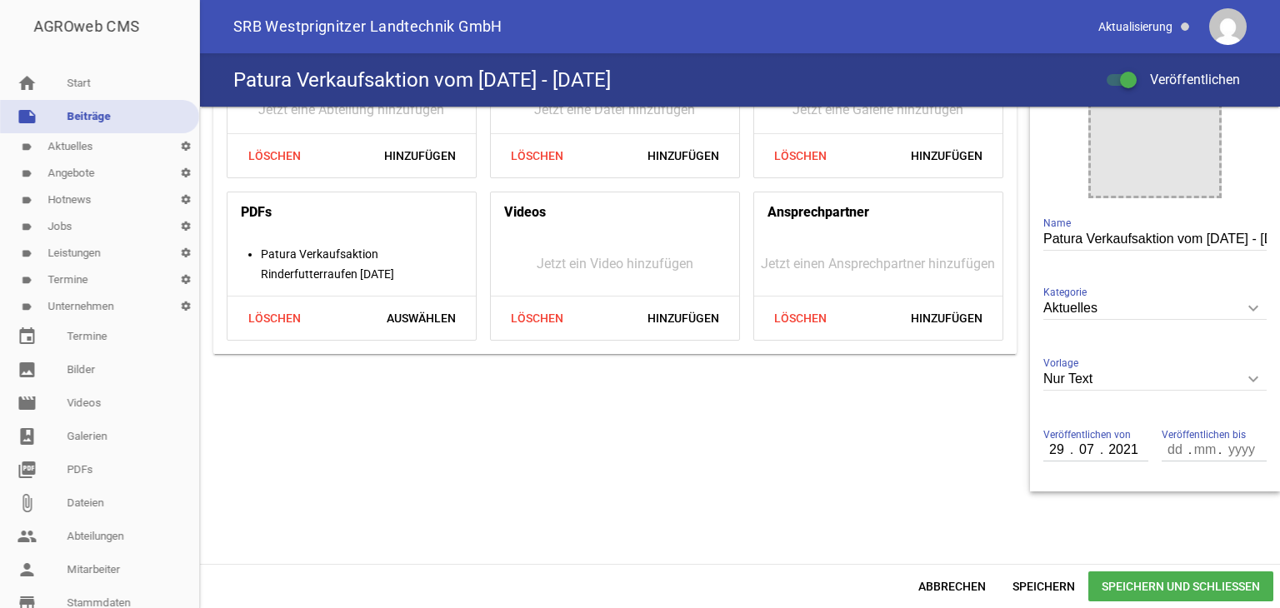
click at [1057, 449] on input "29" at bounding box center [1057, 450] width 28 height 22
type input "13"
type input "10"
type input "2025"
click at [1041, 587] on span "Speichern" at bounding box center [1043, 587] width 89 height 30
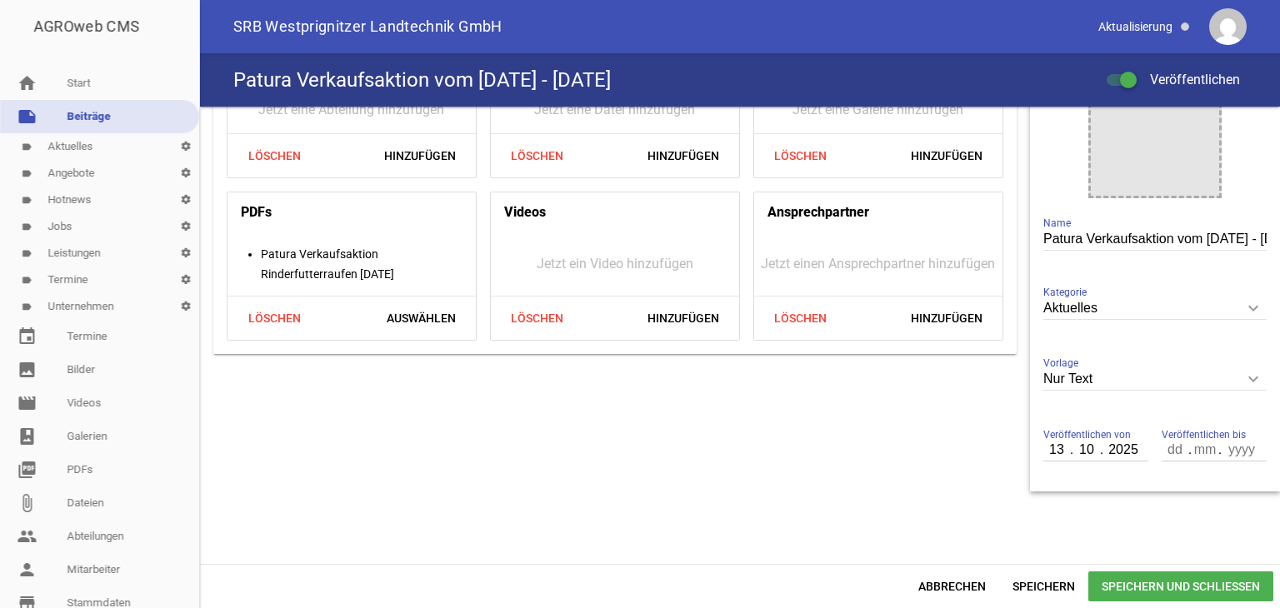
click at [1133, 583] on span "Speichern und Schließen" at bounding box center [1180, 587] width 185 height 30
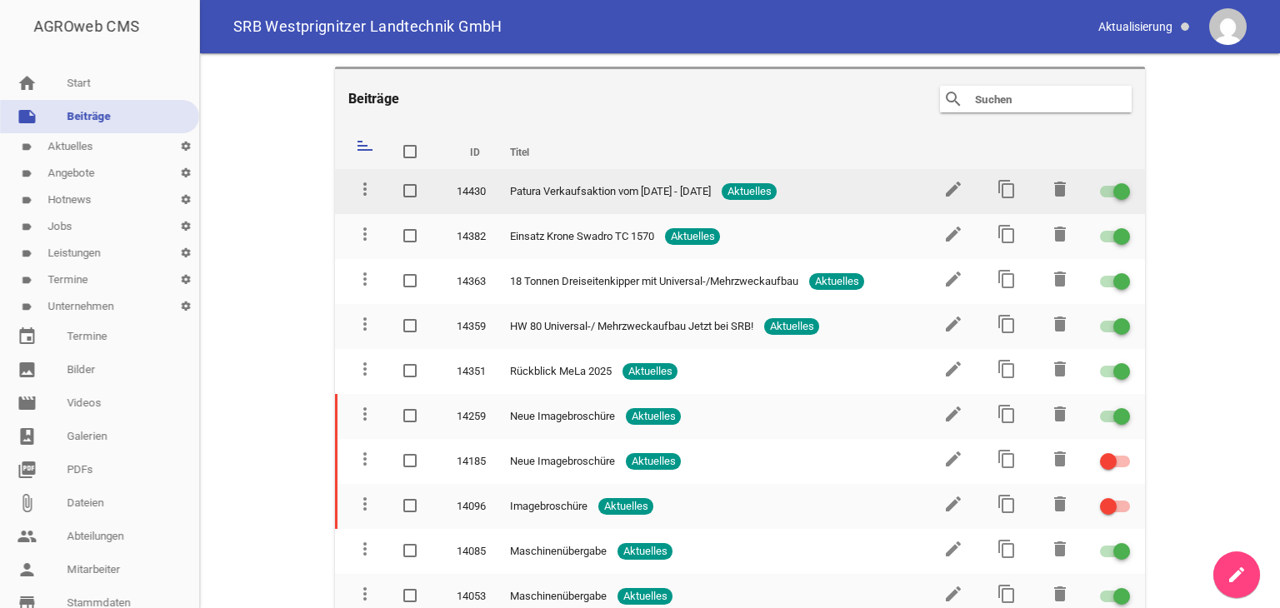
click at [528, 194] on span "Patura Verkaufsaktion vom [DATE] - [DATE]" at bounding box center [610, 191] width 201 height 17
click at [946, 188] on icon "edit" at bounding box center [953, 189] width 20 height 20
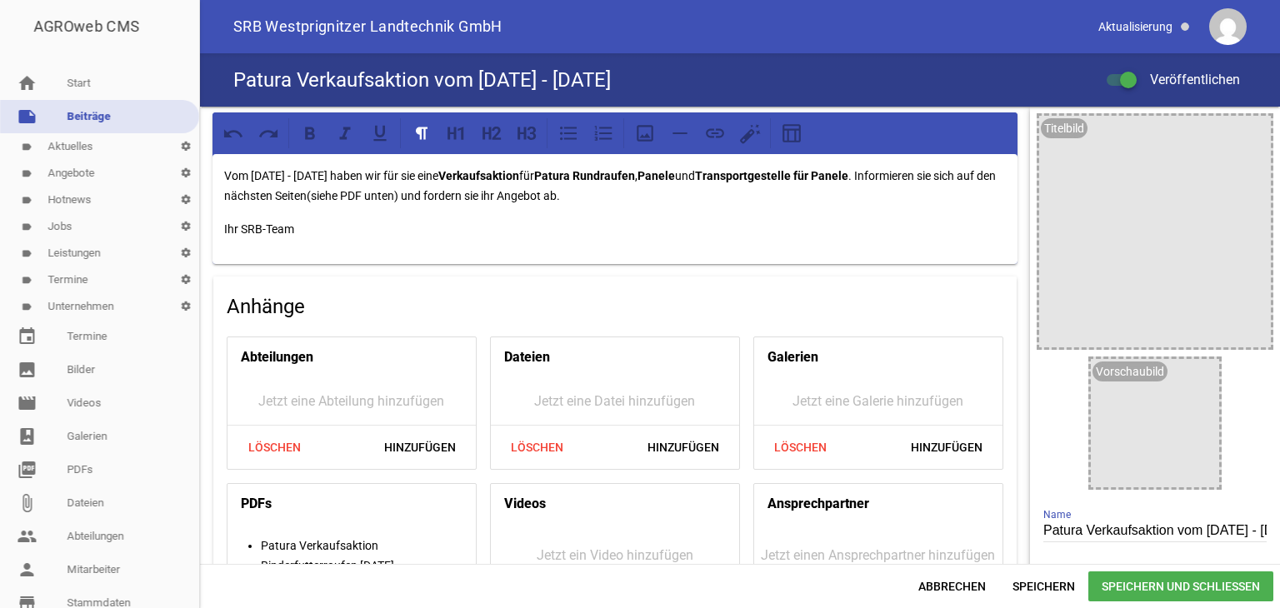
click at [1116, 79] on div at bounding box center [1122, 80] width 30 height 12
click at [1130, 70] on input "Veröffentlichen" at bounding box center [1130, 70] width 0 height 0
click at [1035, 583] on span "Speichern" at bounding box center [1043, 587] width 89 height 30
click at [1137, 74] on span "Veröffentlichen" at bounding box center [1185, 80] width 110 height 16
click at [1130, 70] on input "Veröffentlichen" at bounding box center [1130, 70] width 0 height 0
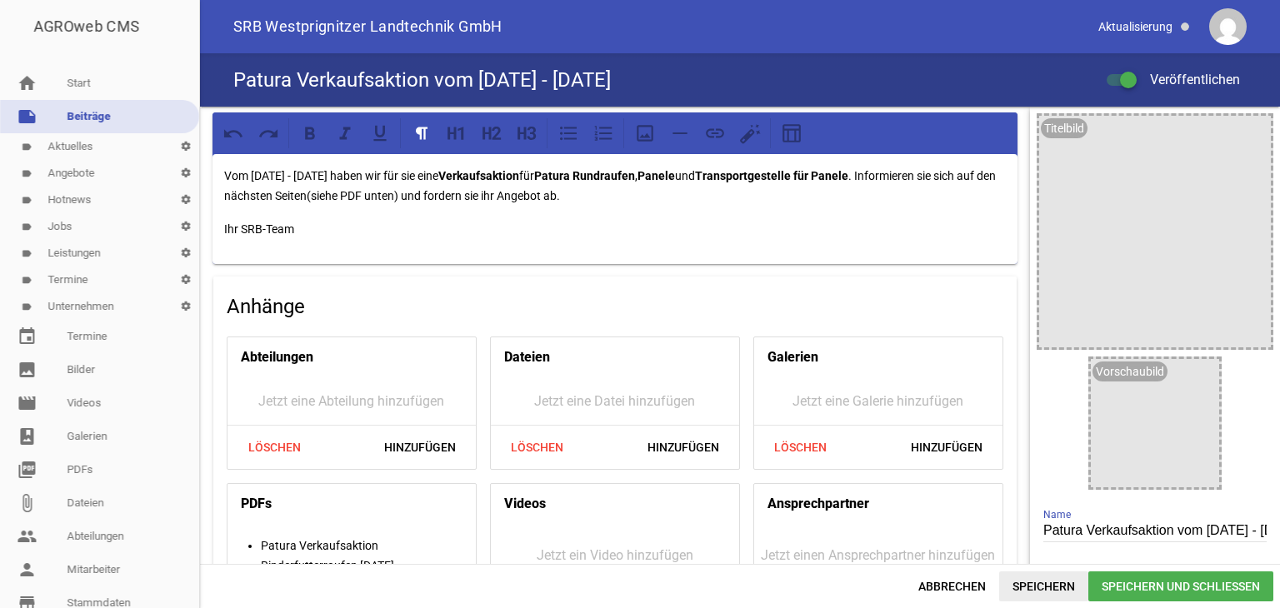
click at [1040, 583] on span "Speichern" at bounding box center [1043, 587] width 89 height 30
click at [1108, 583] on span "Speichern und Schließen" at bounding box center [1180, 587] width 185 height 30
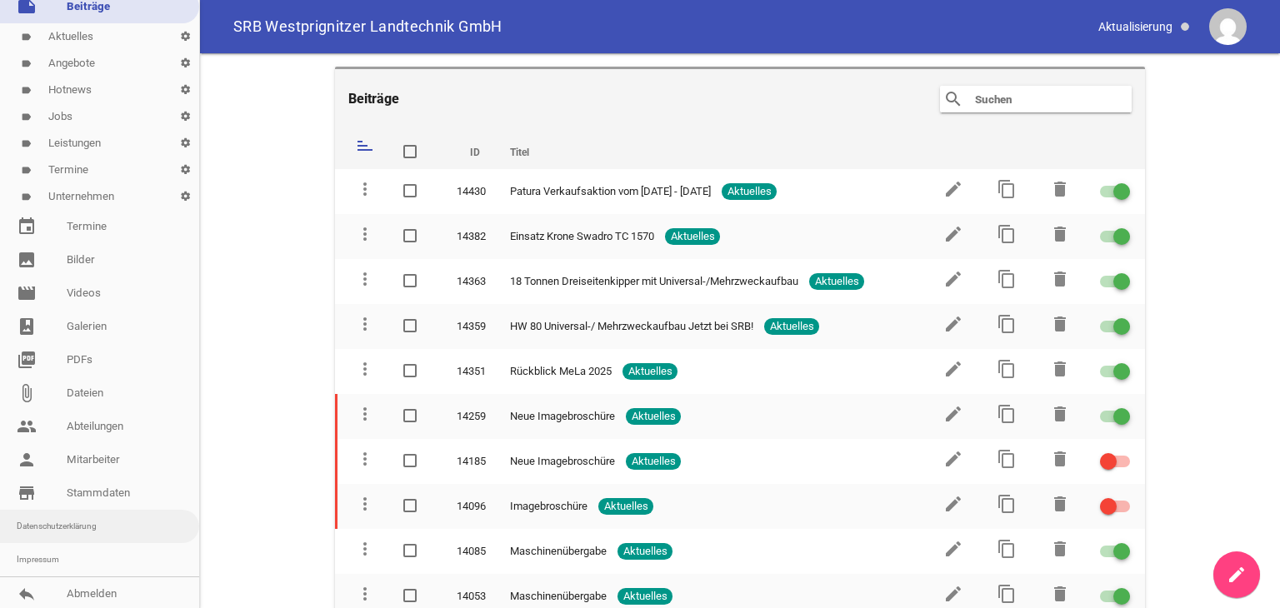
scroll to position [113, 0]
click at [108, 590] on link "reply Abmelden" at bounding box center [99, 591] width 199 height 33
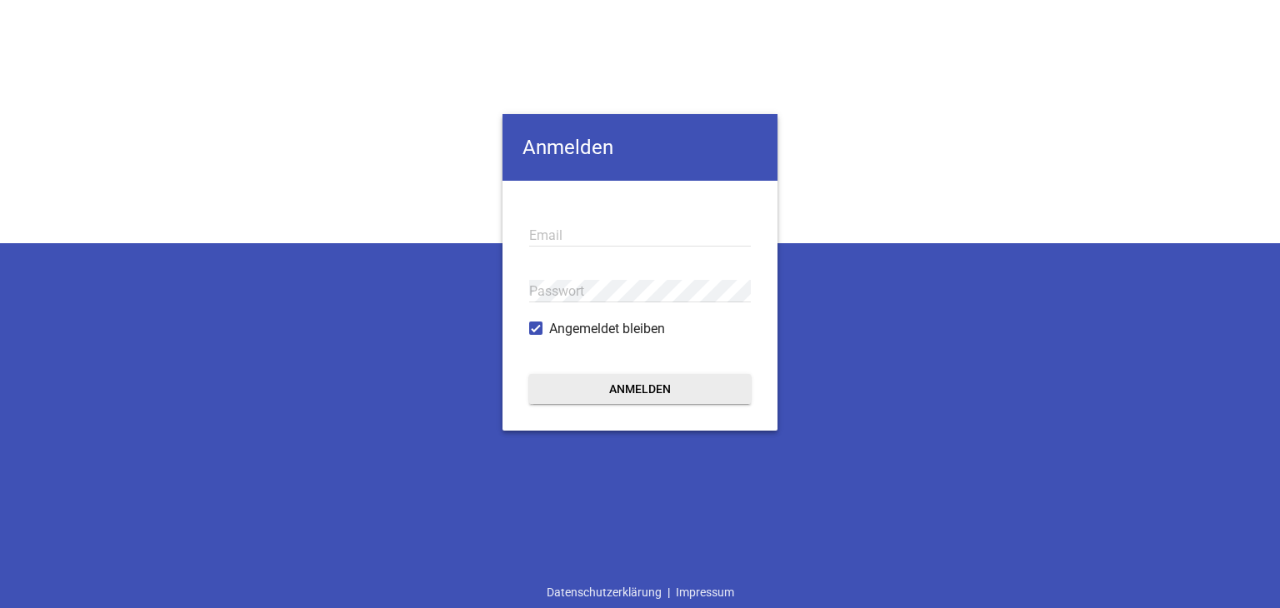
type input "[EMAIL_ADDRESS][PERSON_NAME][DOMAIN_NAME]"
